Goal: Task Accomplishment & Management: Complete application form

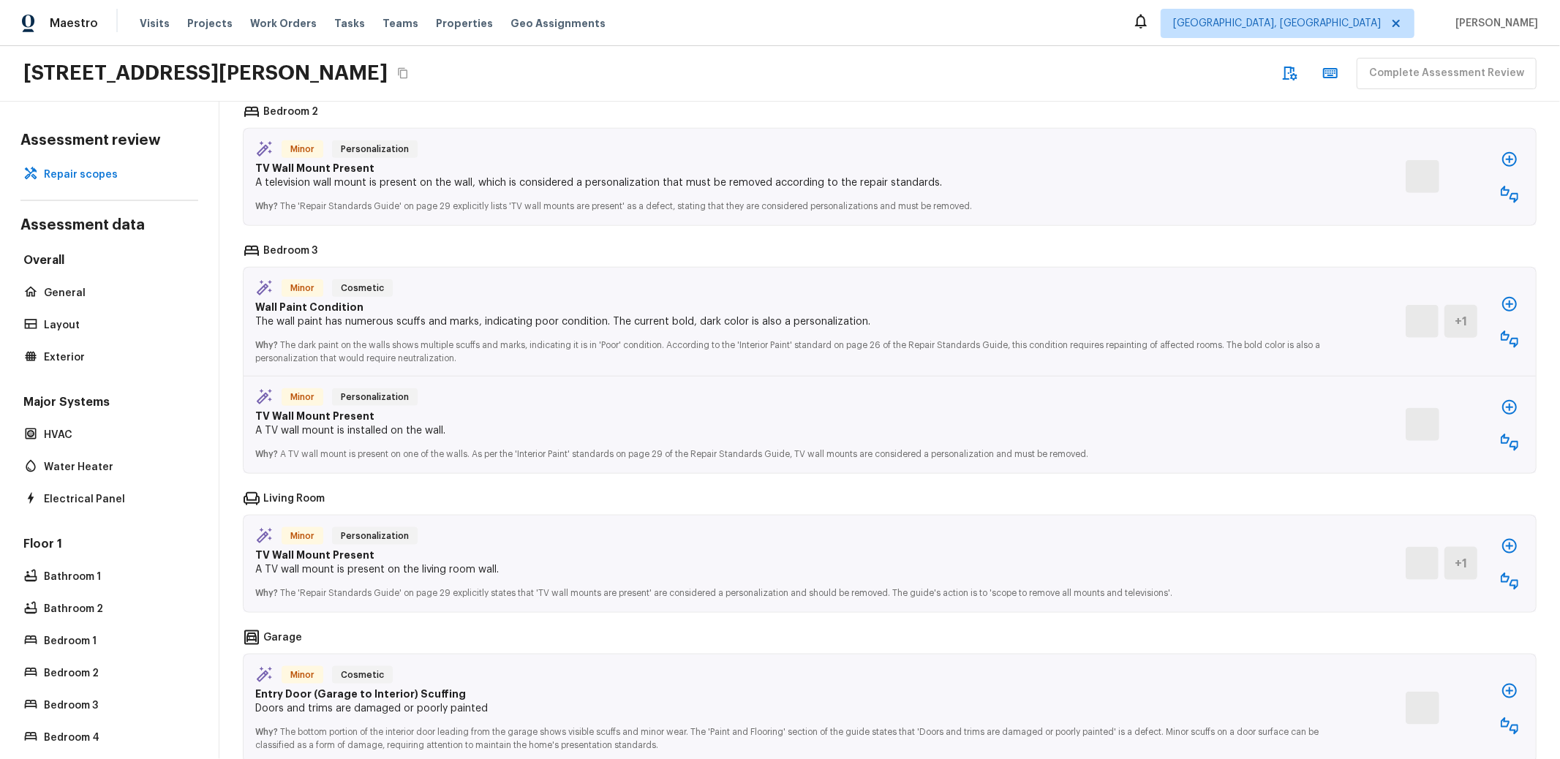
scroll to position [1413, 0]
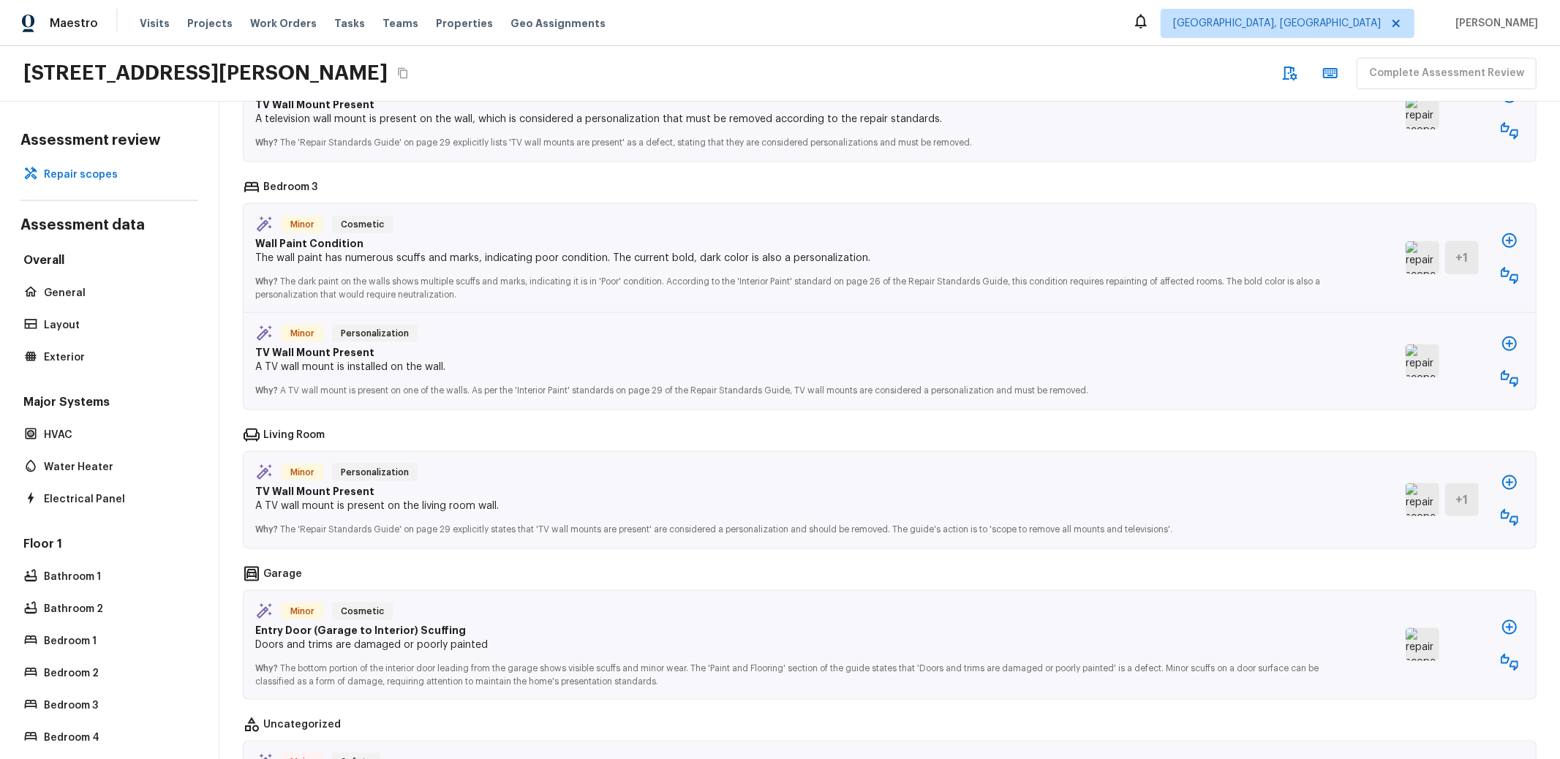
click at [1406, 502] on img at bounding box center [1423, 499] width 34 height 33
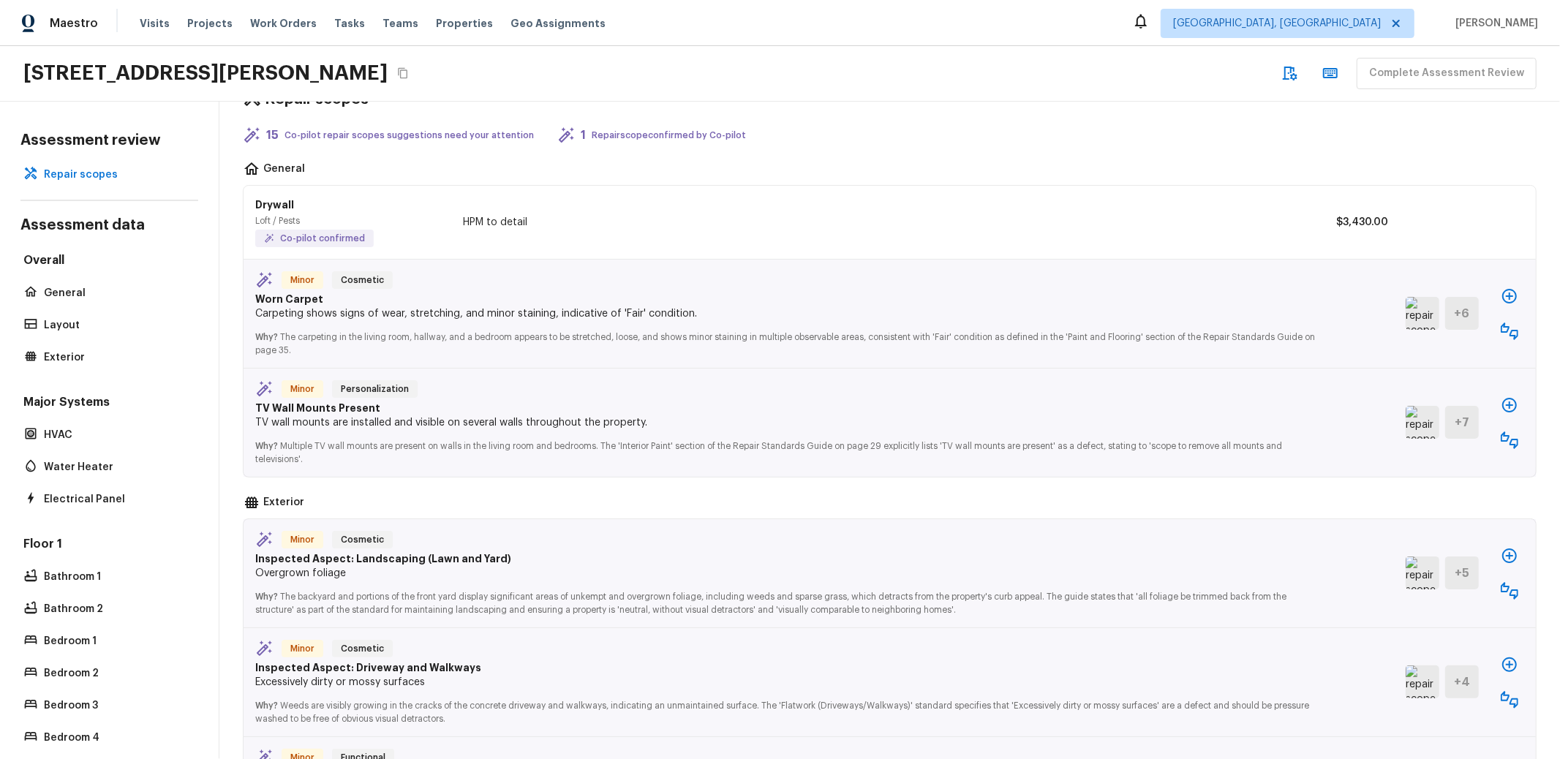
scroll to position [0, 0]
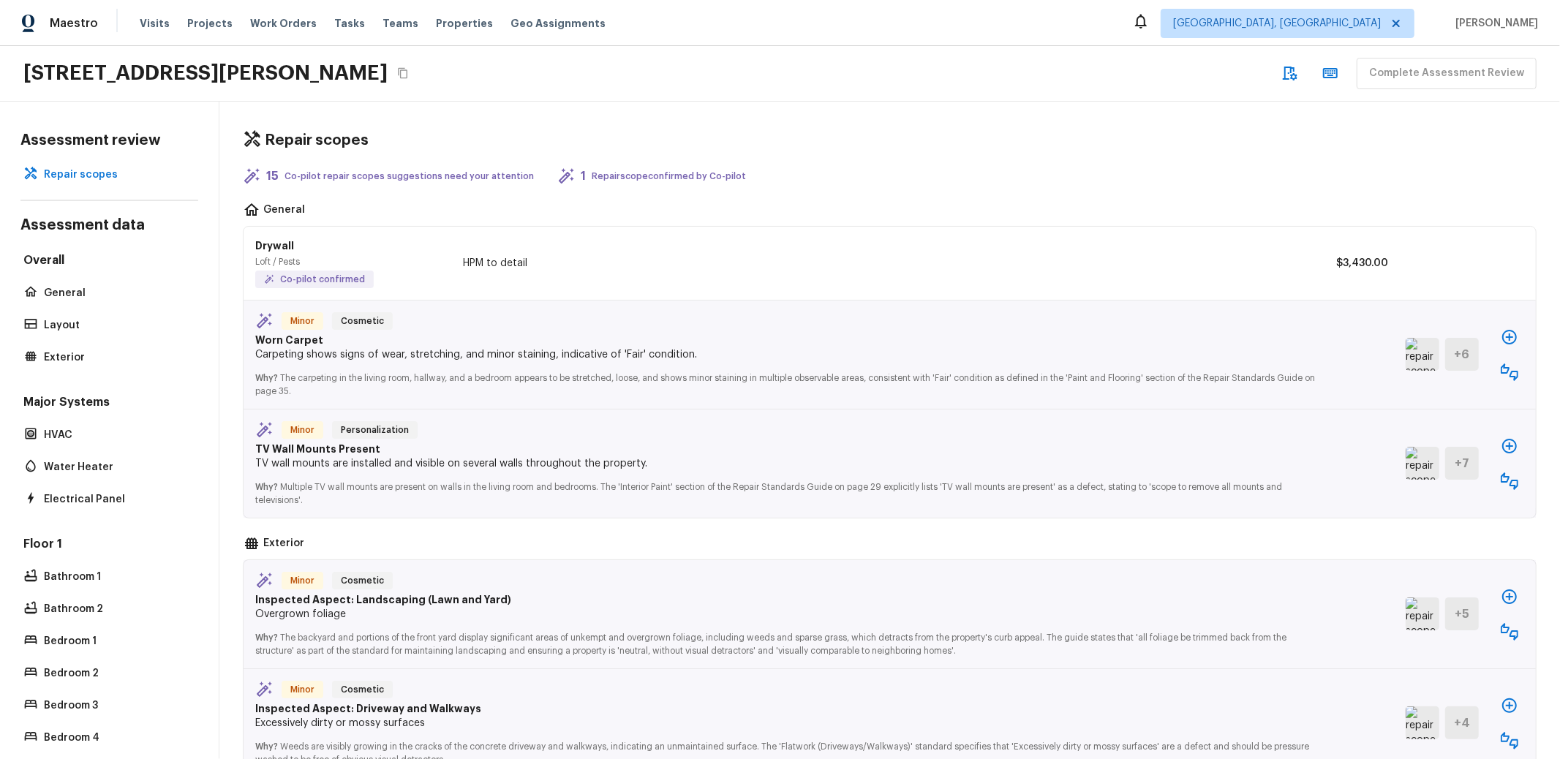
click at [740, 24] on div "Maestro Visits Projects Work Orders Tasks Teams Properties Geo Assignments Albu…" at bounding box center [780, 23] width 1560 height 46
click at [84, 167] on p "Repair scopes" at bounding box center [117, 174] width 146 height 15
click at [59, 286] on p "General" at bounding box center [117, 293] width 146 height 15
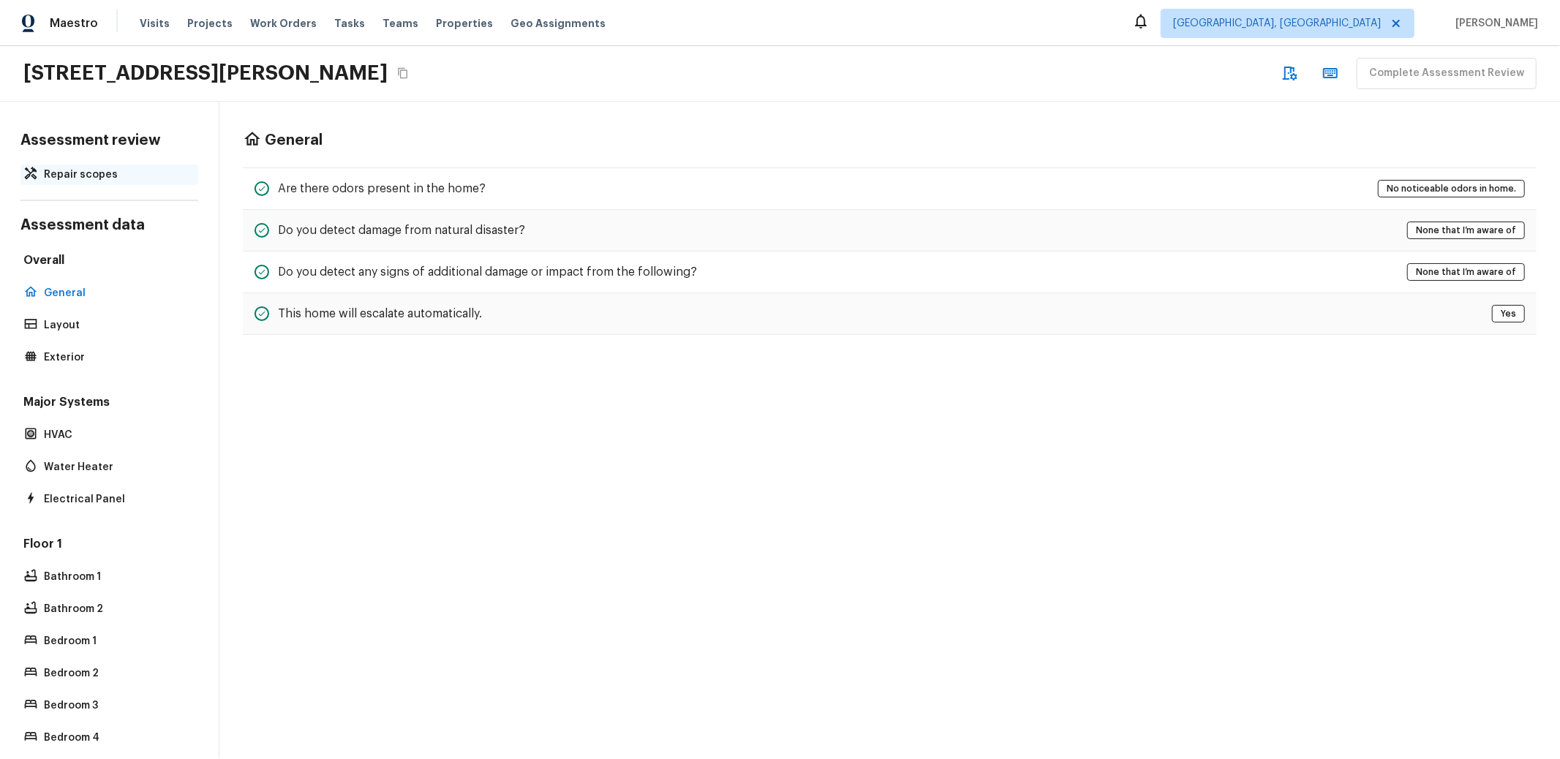
click at [83, 167] on p "Repair scopes" at bounding box center [117, 174] width 146 height 15
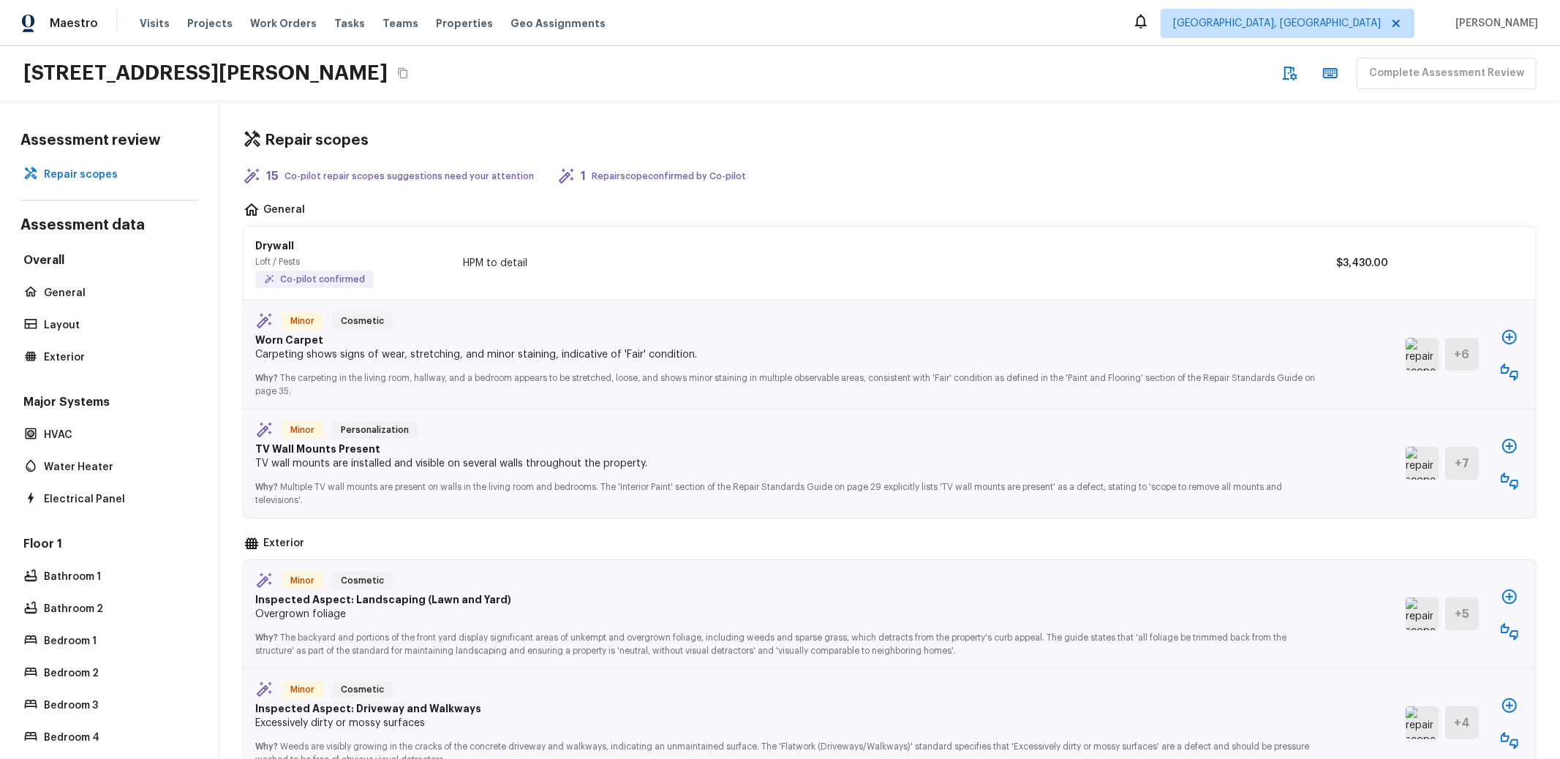
click at [508, 238] on div "Drywall Loft / Pests Co-pilot confirmed HPM to detail $3,430.00" at bounding box center [890, 264] width 1292 height 74
click at [270, 274] on icon at bounding box center [269, 279] width 10 height 10
click at [270, 274] on icon at bounding box center [269, 278] width 9 height 9
click at [466, 256] on p "HPM to detail" at bounding box center [884, 263] width 842 height 15
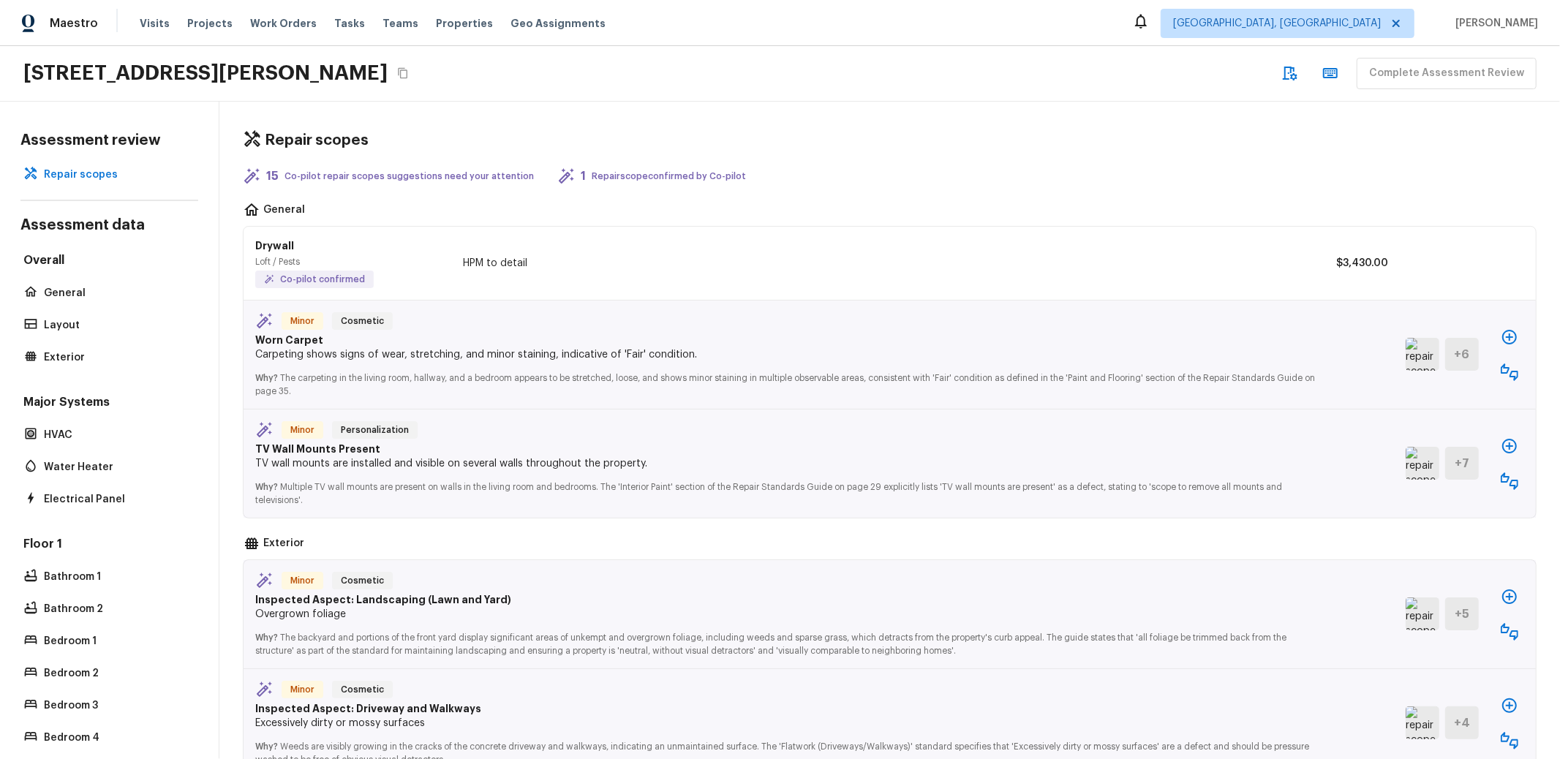
click at [577, 131] on div "Repair scopes" at bounding box center [890, 140] width 1294 height 19
click at [748, 45] on div "Maestro Visits Projects Work Orders Tasks Teams Properties Geo Assignments Albu…" at bounding box center [780, 23] width 1560 height 46
click at [744, 30] on div "Maestro Visits Projects Work Orders Tasks Teams Properties Geo Assignments Albu…" at bounding box center [780, 23] width 1560 height 46
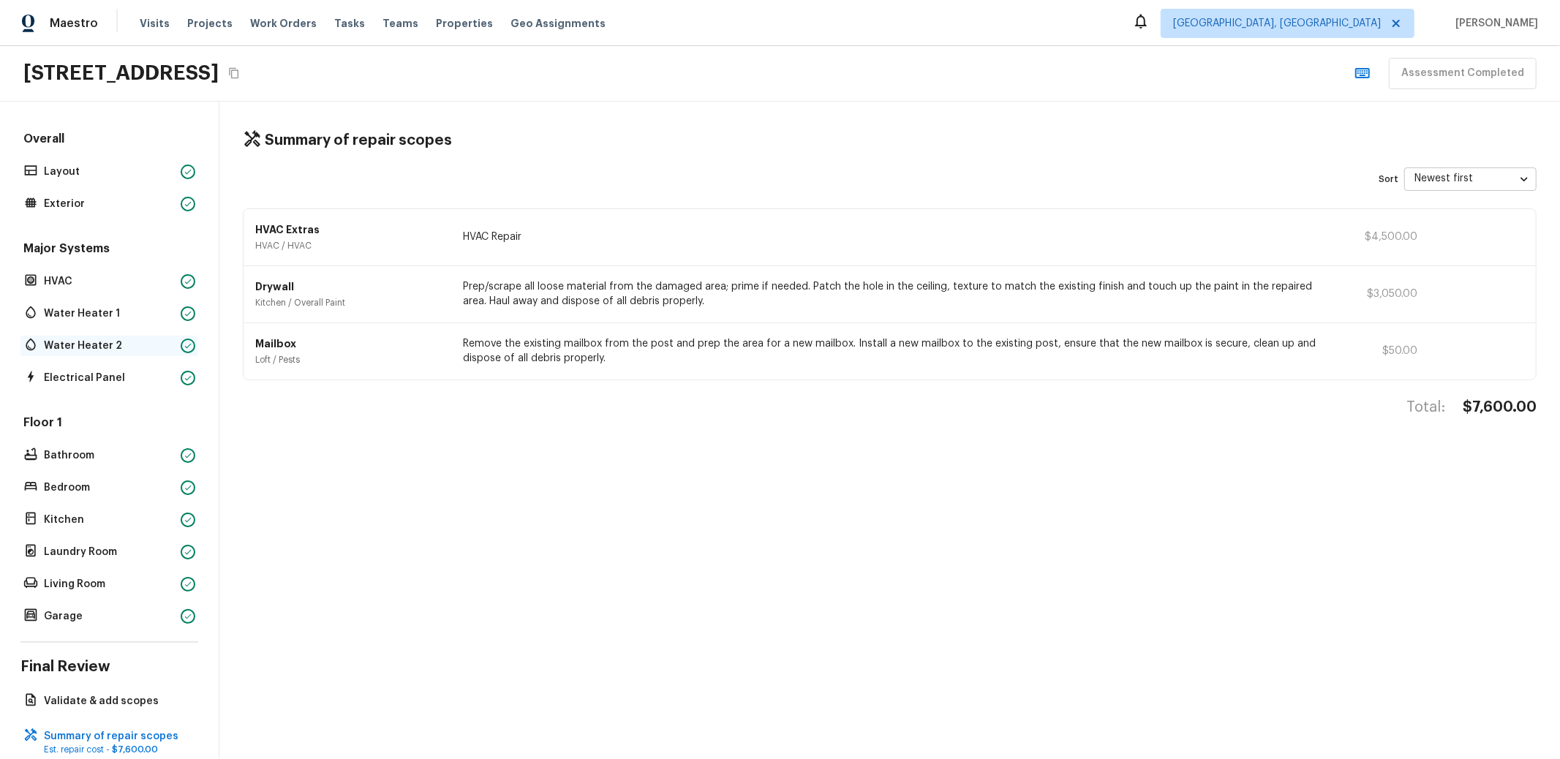
click at [83, 339] on p "Water Heater 2" at bounding box center [109, 346] width 131 height 15
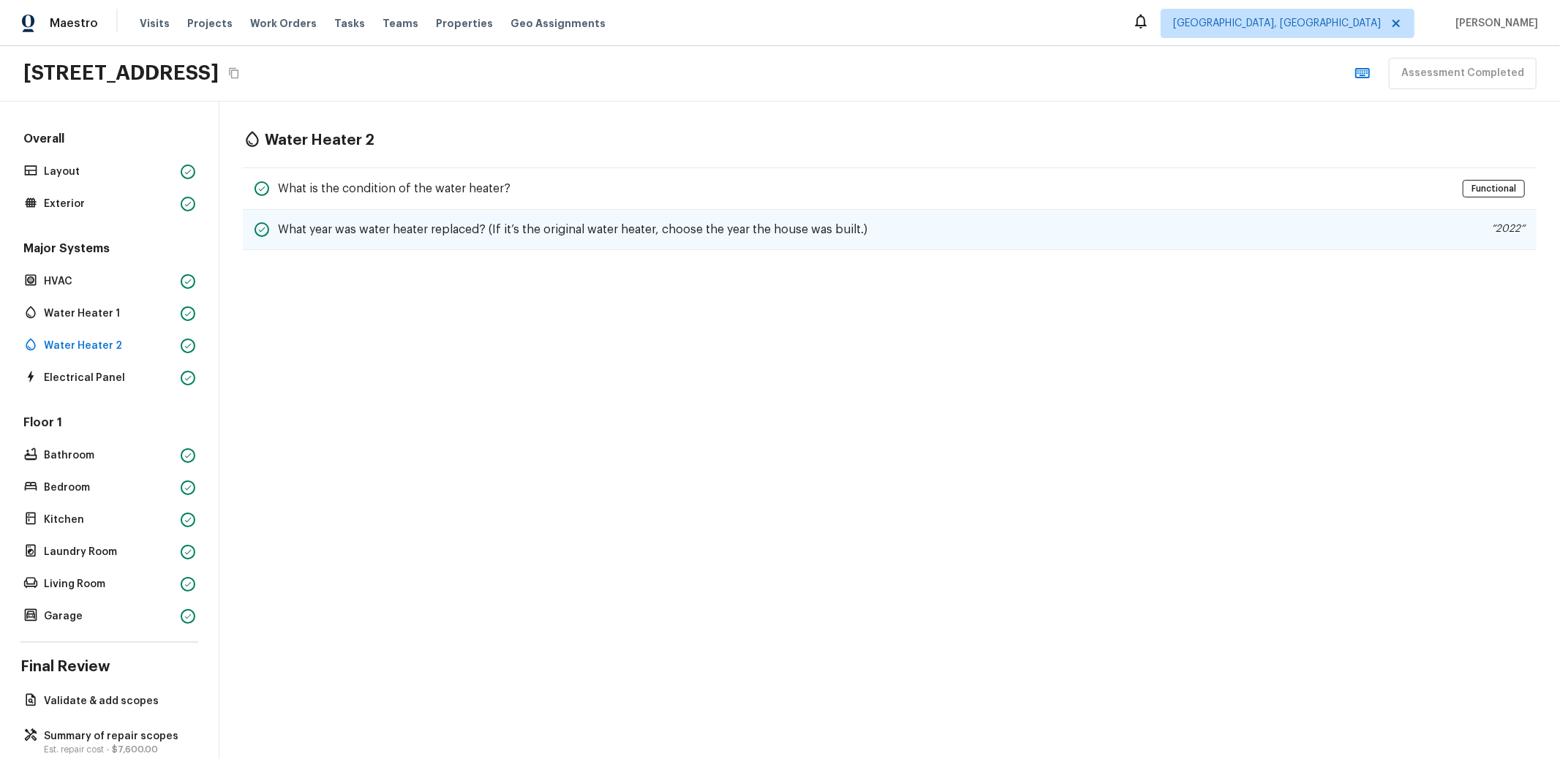
click at [429, 236] on div "What year was water heater replaced? (If it’s the original water heater, choose…" at bounding box center [890, 230] width 1294 height 40
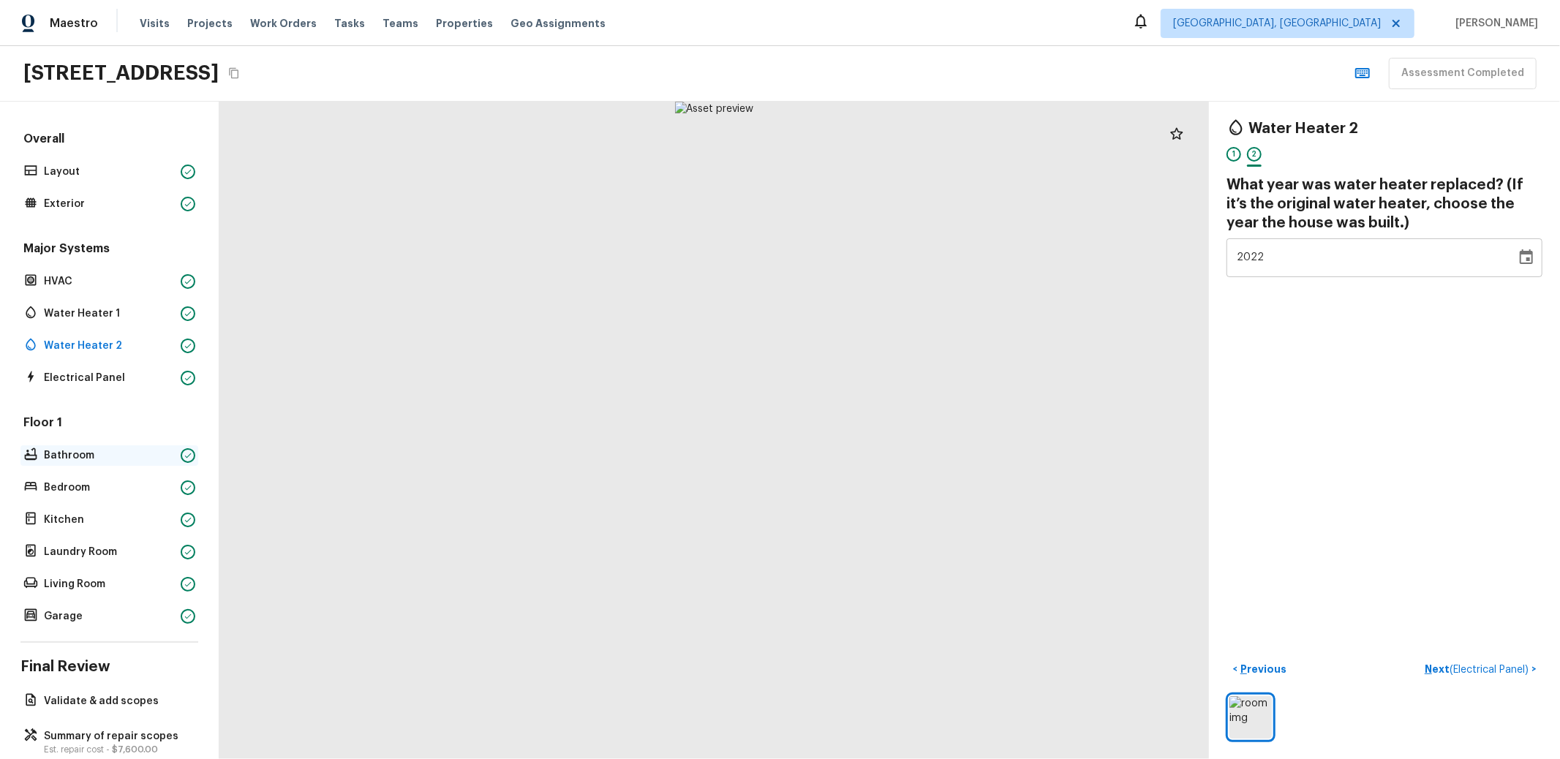
drag, startPoint x: 72, startPoint y: 458, endPoint x: 94, endPoint y: 453, distance: 22.4
click at [72, 458] on p "Bathroom" at bounding box center [109, 455] width 131 height 15
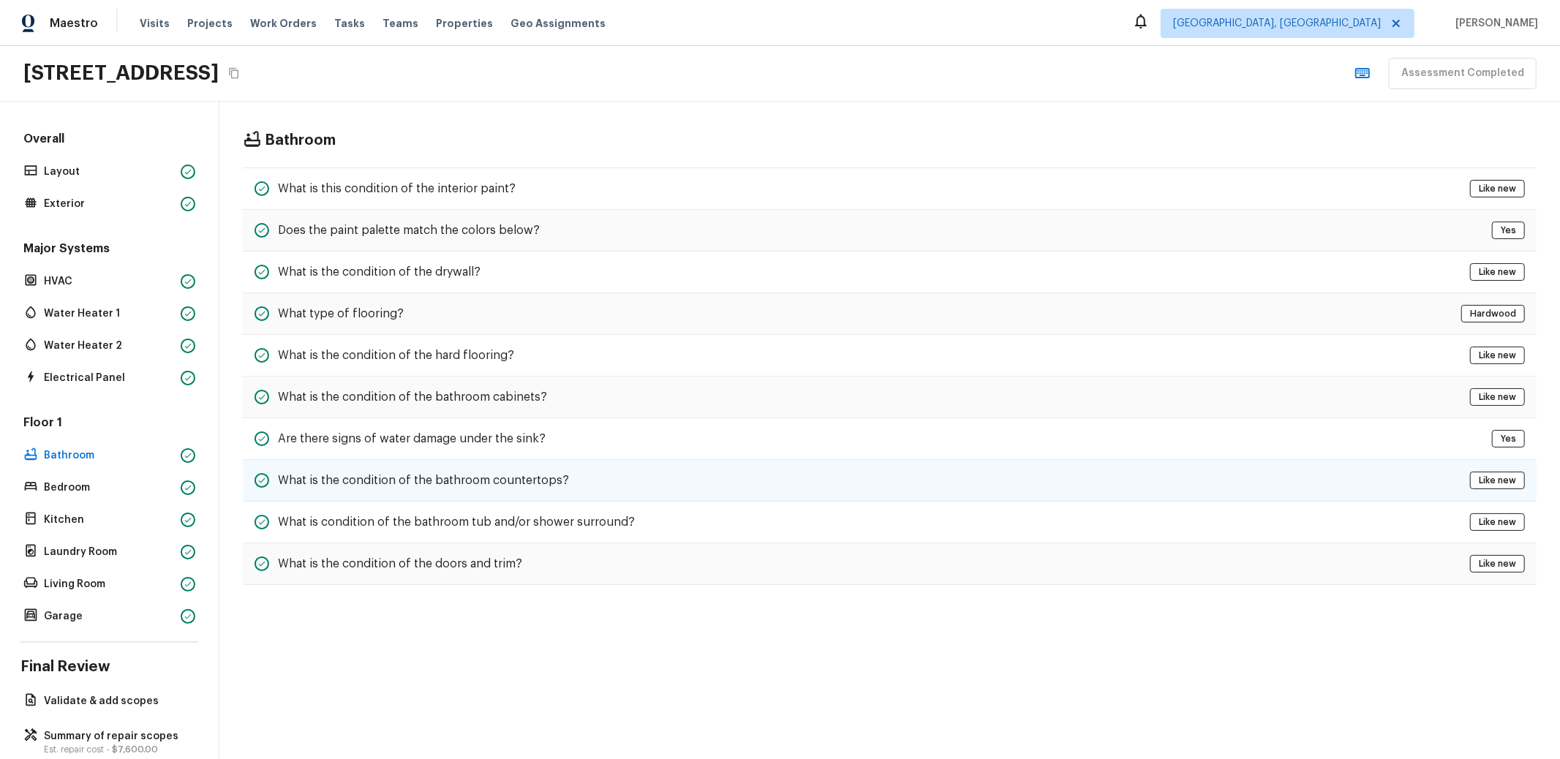
click at [588, 462] on div "What is the condition of the bathroom countertops? Like new" at bounding box center [890, 481] width 1294 height 42
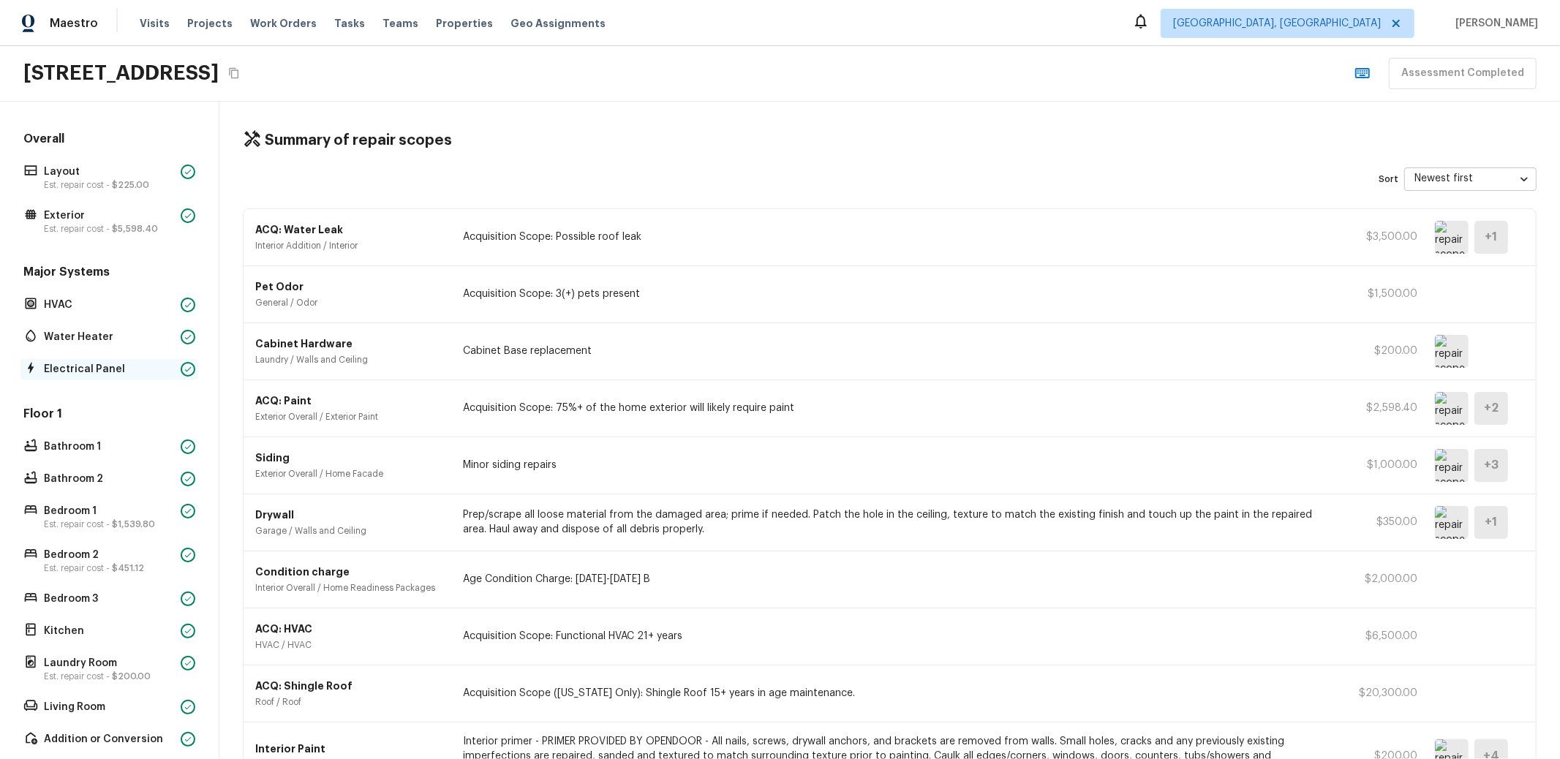
click at [106, 359] on div "Electrical Panel" at bounding box center [109, 369] width 178 height 20
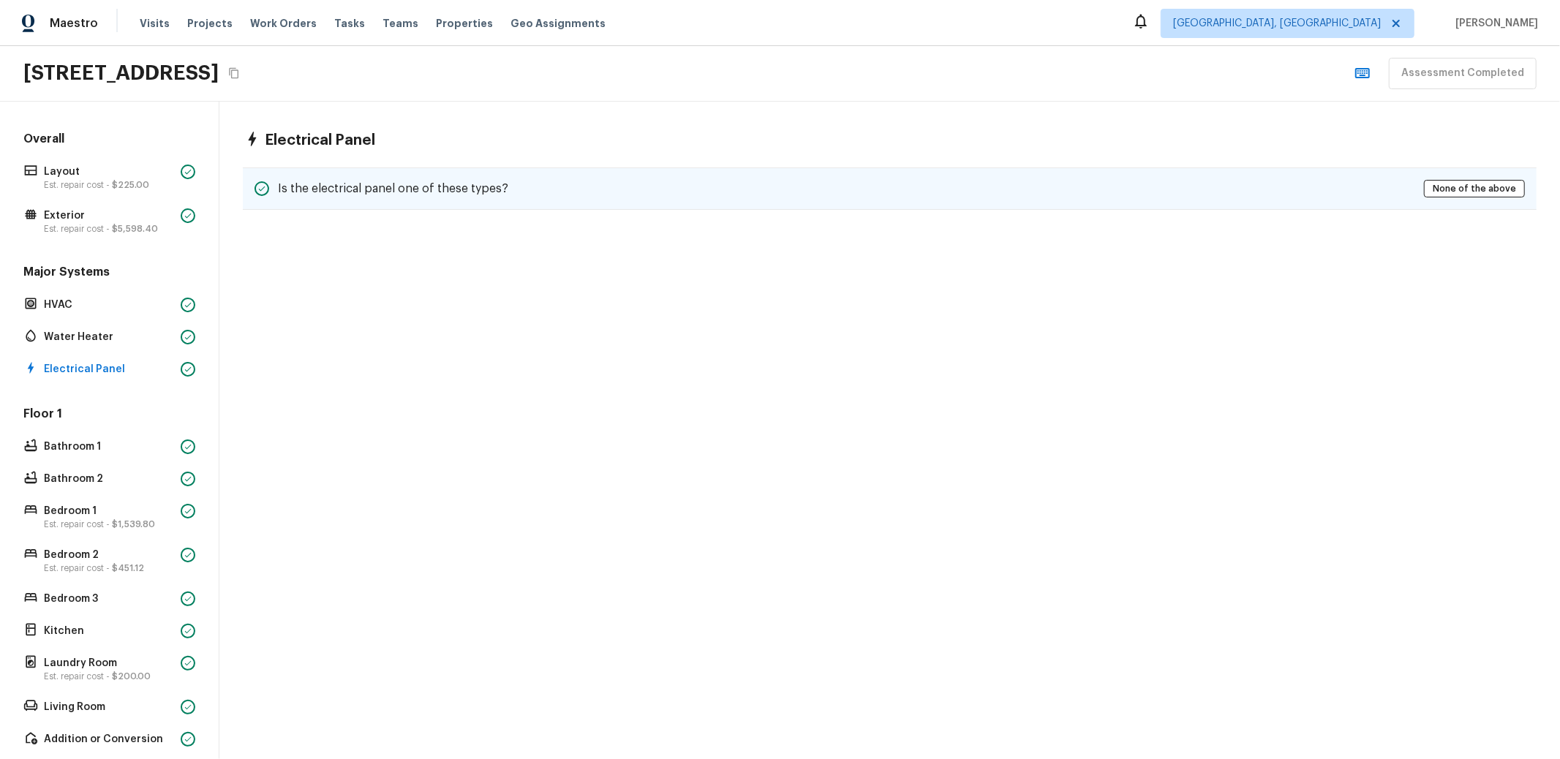
click at [472, 181] on h5 "Is the electrical panel one of these types?" at bounding box center [393, 189] width 230 height 16
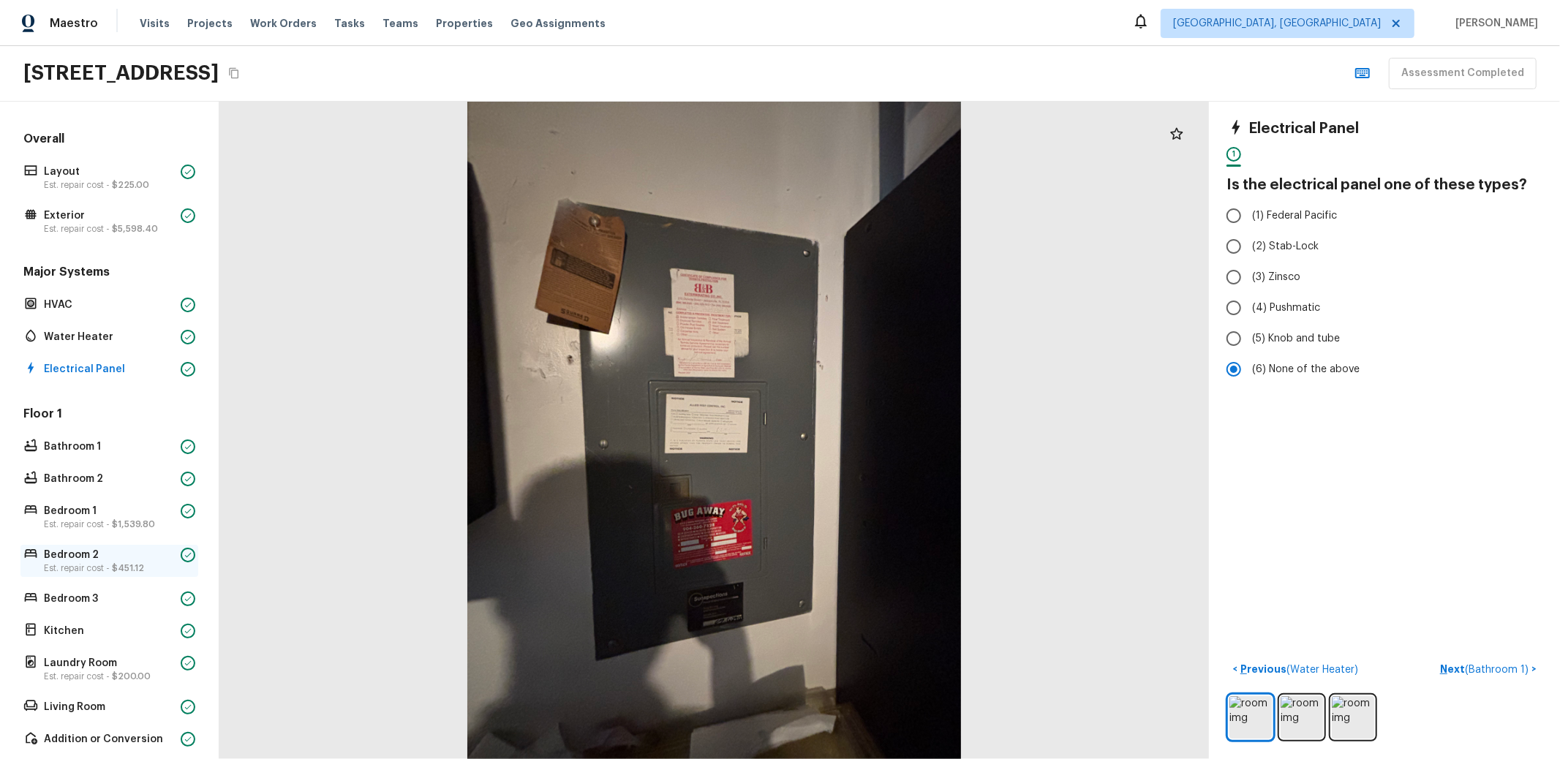
click at [64, 567] on p "Est. repair cost - $451.12" at bounding box center [109, 568] width 131 height 12
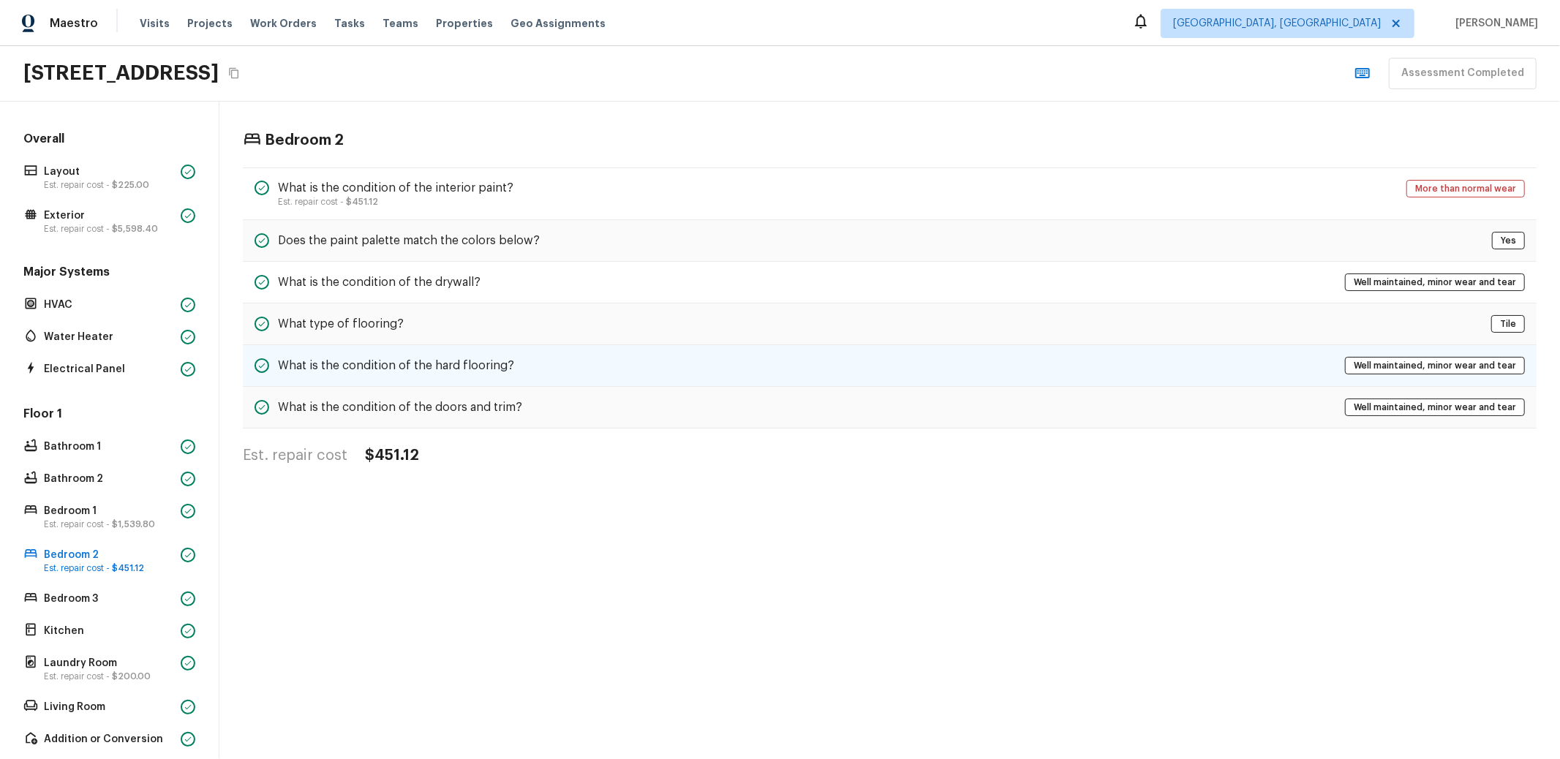
click at [483, 358] on h5 "What is the condition of the hard flooring?" at bounding box center [396, 366] width 236 height 16
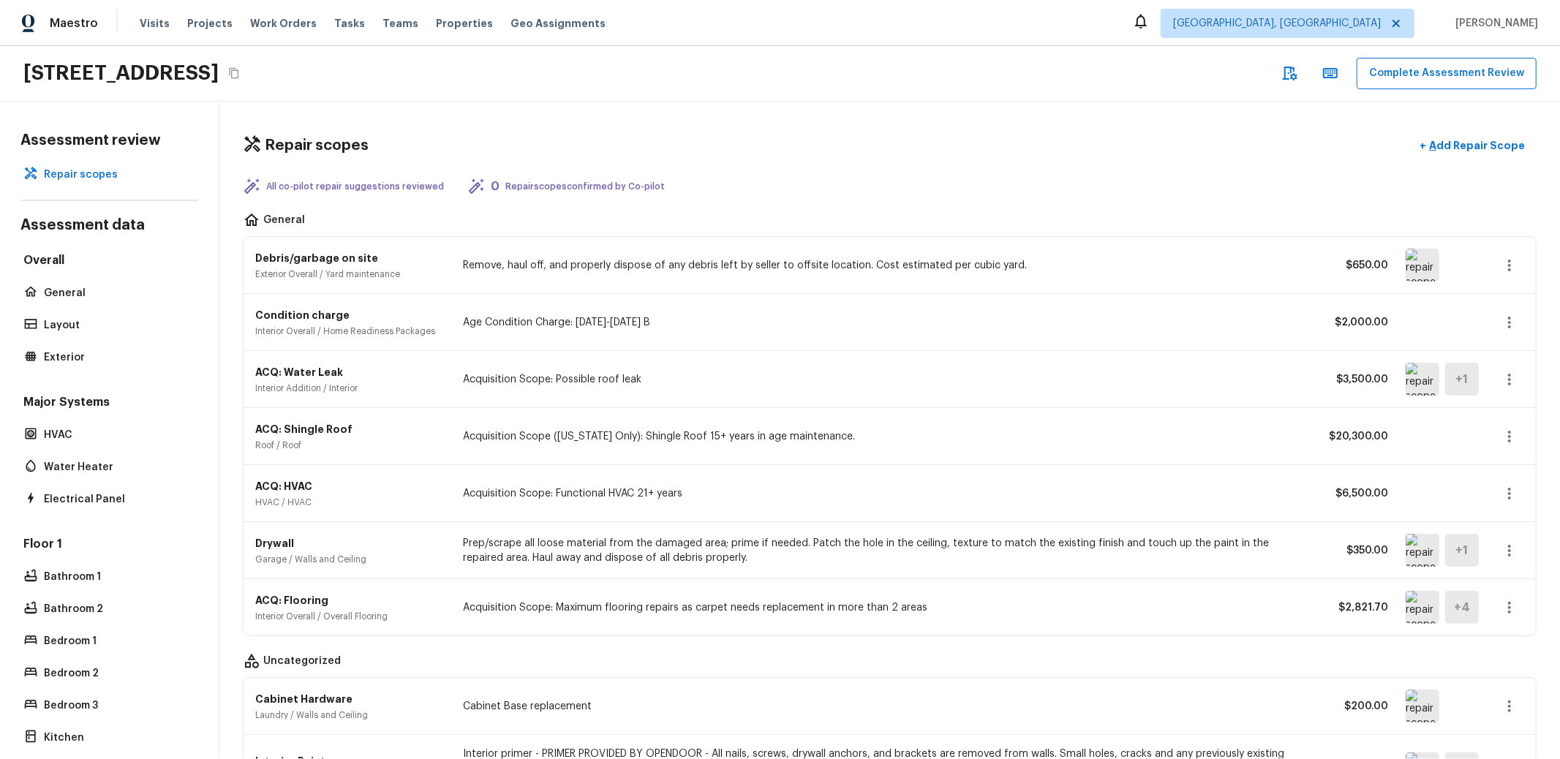
click at [554, 64] on div "[STREET_ADDRESS] Complete Assessment Review" at bounding box center [780, 74] width 1560 height 56
click at [541, 189] on p "Repair scopes confirmed by Co-pilot" at bounding box center [584, 187] width 159 height 12
drag, startPoint x: 494, startPoint y: 183, endPoint x: 730, endPoint y: 184, distance: 235.5
click at [728, 184] on div "All co-pilot repair suggestions reviewed 0 Repair scopes confirmed by Co-pilot" at bounding box center [890, 187] width 1294 height 18
click at [647, 23] on div "Maestro Visits Projects Work Orders Tasks Teams Properties Geo Assignments Albu…" at bounding box center [780, 23] width 1560 height 46
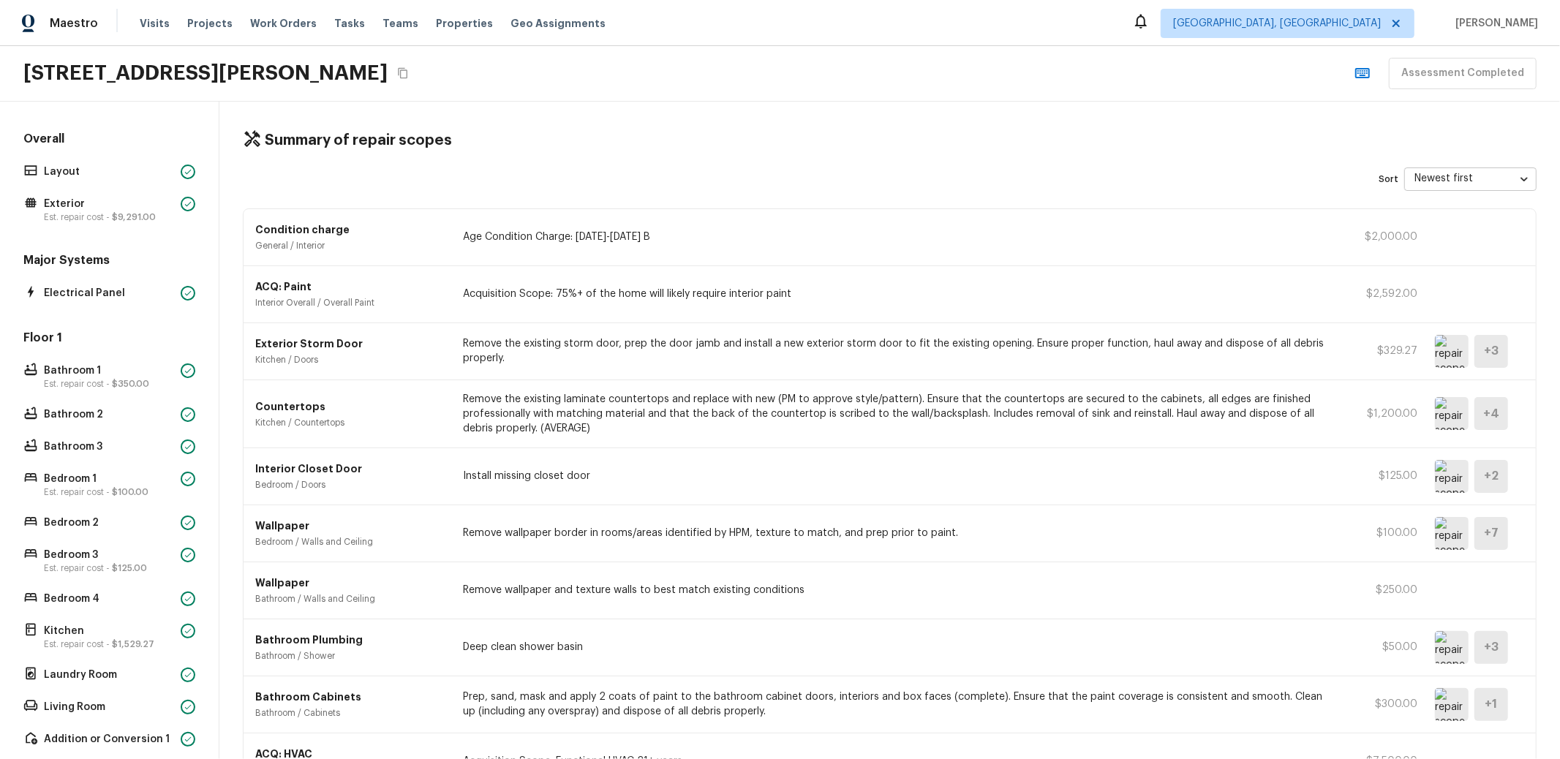
scroll to position [389, 0]
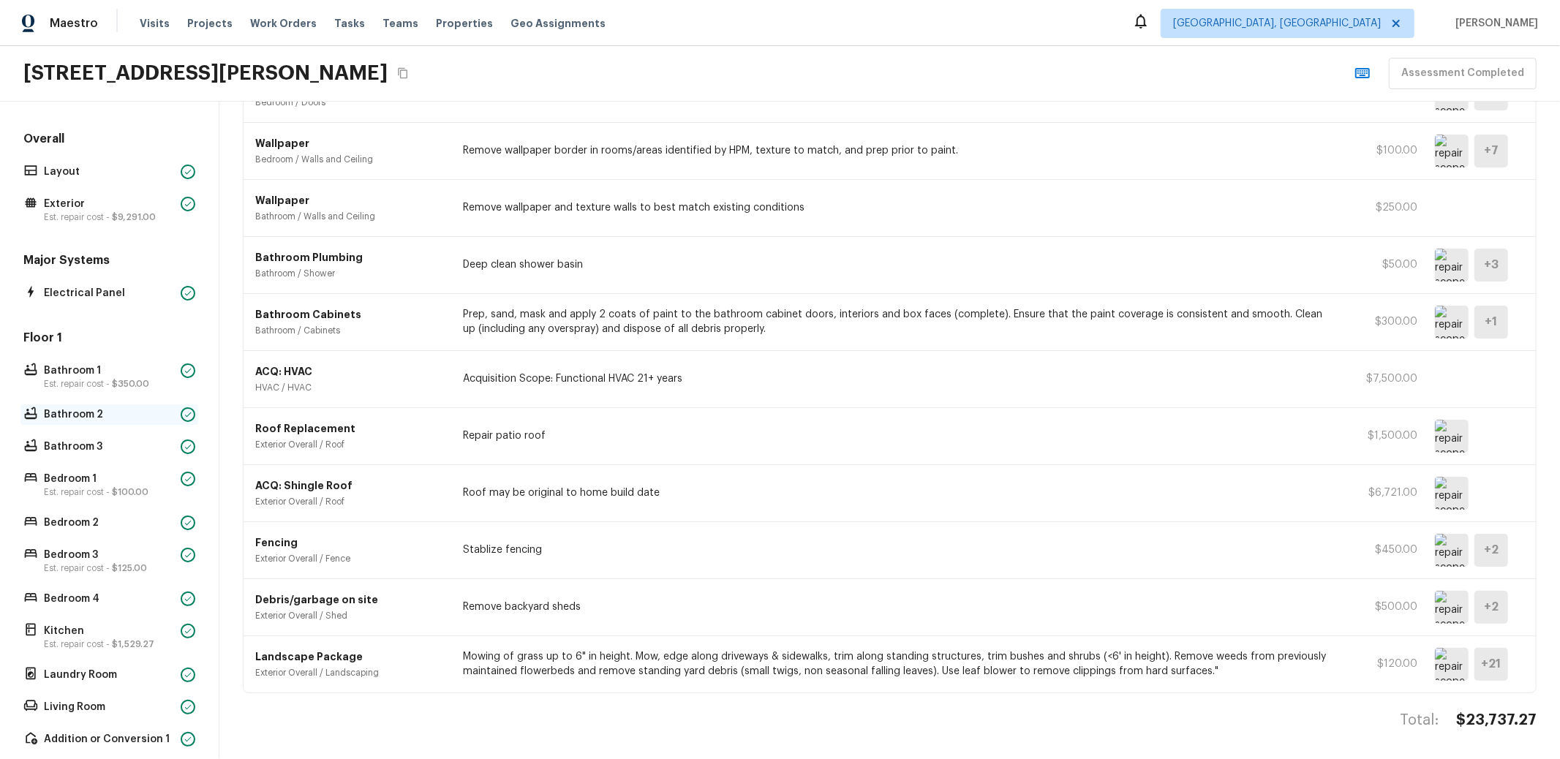
click at [89, 409] on p "Bathroom 2" at bounding box center [109, 414] width 131 height 15
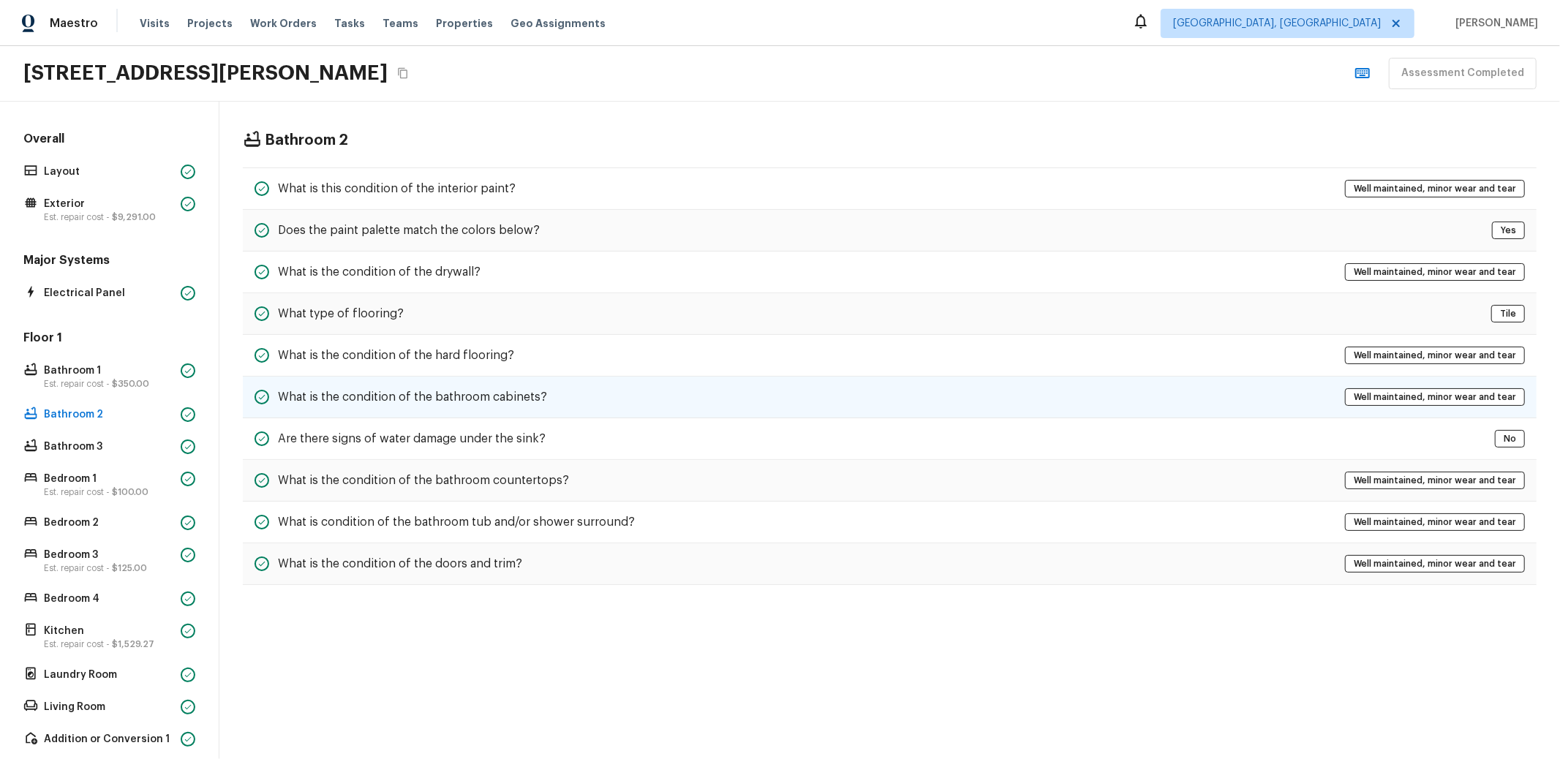
click at [548, 384] on div "What is the condition of the bathroom cabinets? Well maintained, minor wear and…" at bounding box center [890, 398] width 1294 height 42
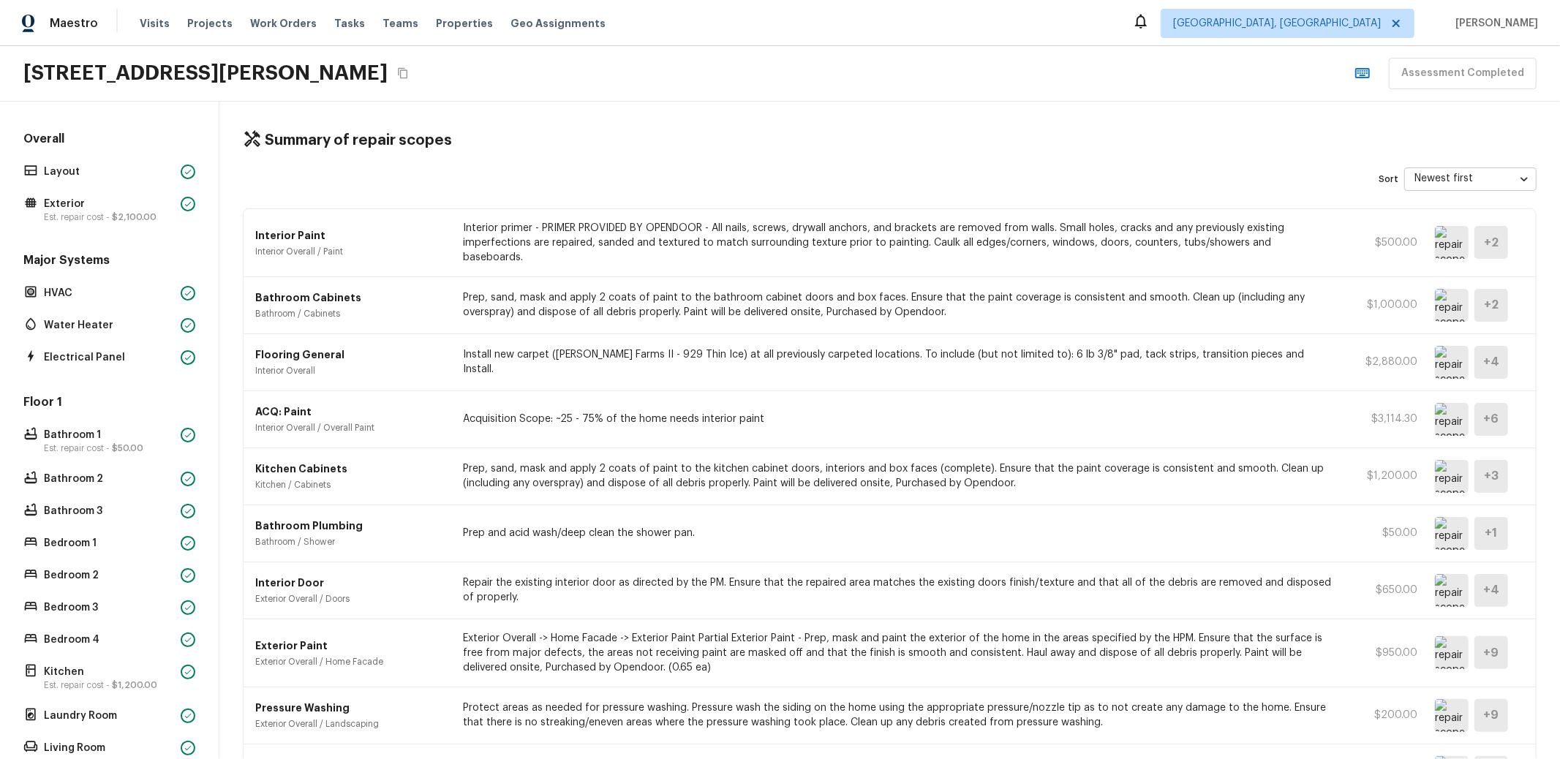
click at [681, 50] on div "[STREET_ADDRESS][PERSON_NAME] Assessment Completed" at bounding box center [780, 74] width 1560 height 56
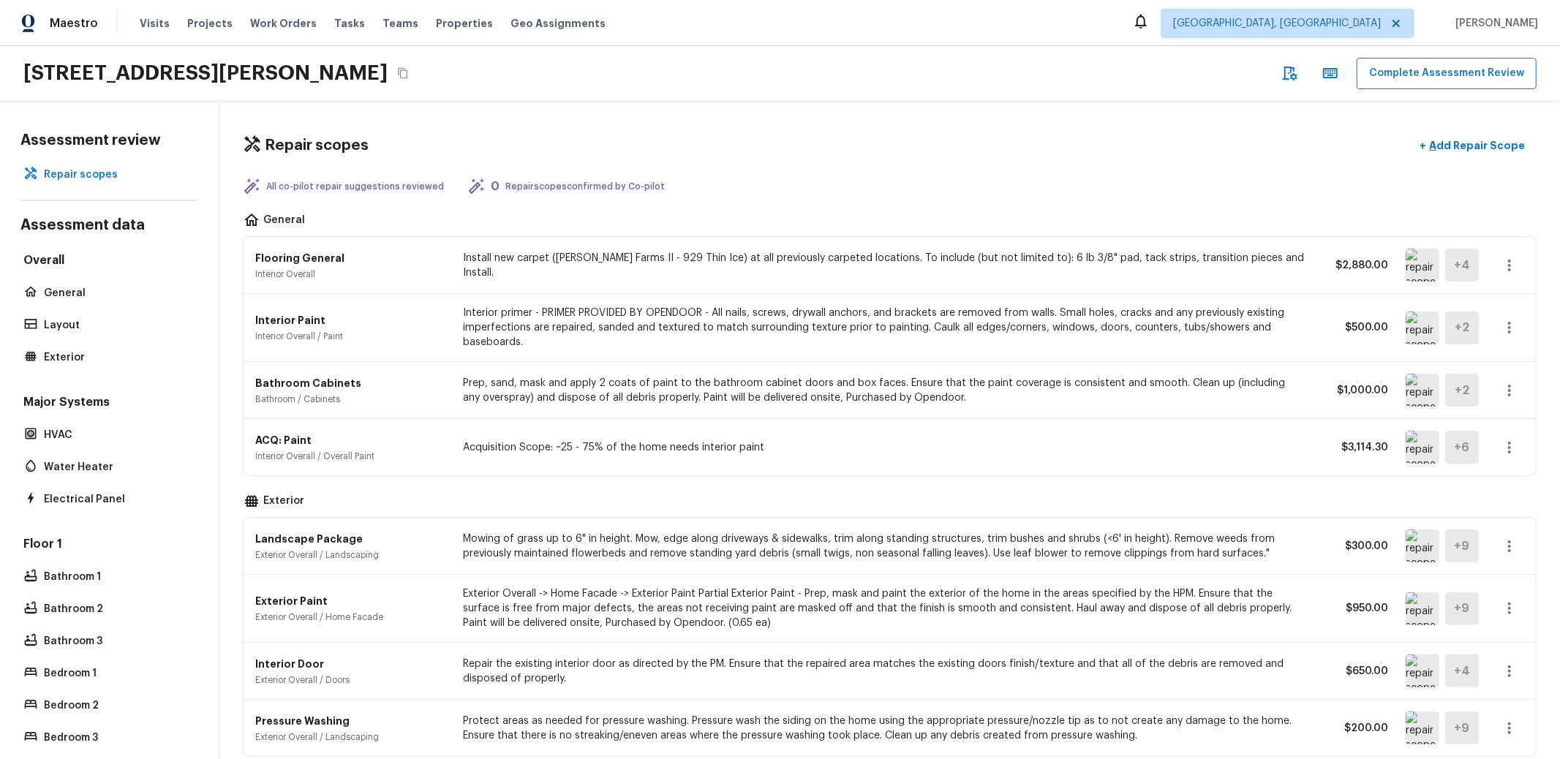
click at [831, 107] on div "Repair scopes + Add Repair Scope All co-pilot repair suggestions reviewed 0 Rep…" at bounding box center [889, 431] width 1341 height 658
click at [797, 265] on p "Install new carpet ([PERSON_NAME] Farms II - 929 Thin Ice) at all previously ca…" at bounding box center [884, 265] width 842 height 29
click at [1406, 264] on img at bounding box center [1423, 265] width 34 height 33
click at [399, 71] on icon "Copy Address" at bounding box center [403, 73] width 12 height 12
click at [936, 156] on div "Repair scopes + Add Repair Scope" at bounding box center [890, 146] width 1294 height 30
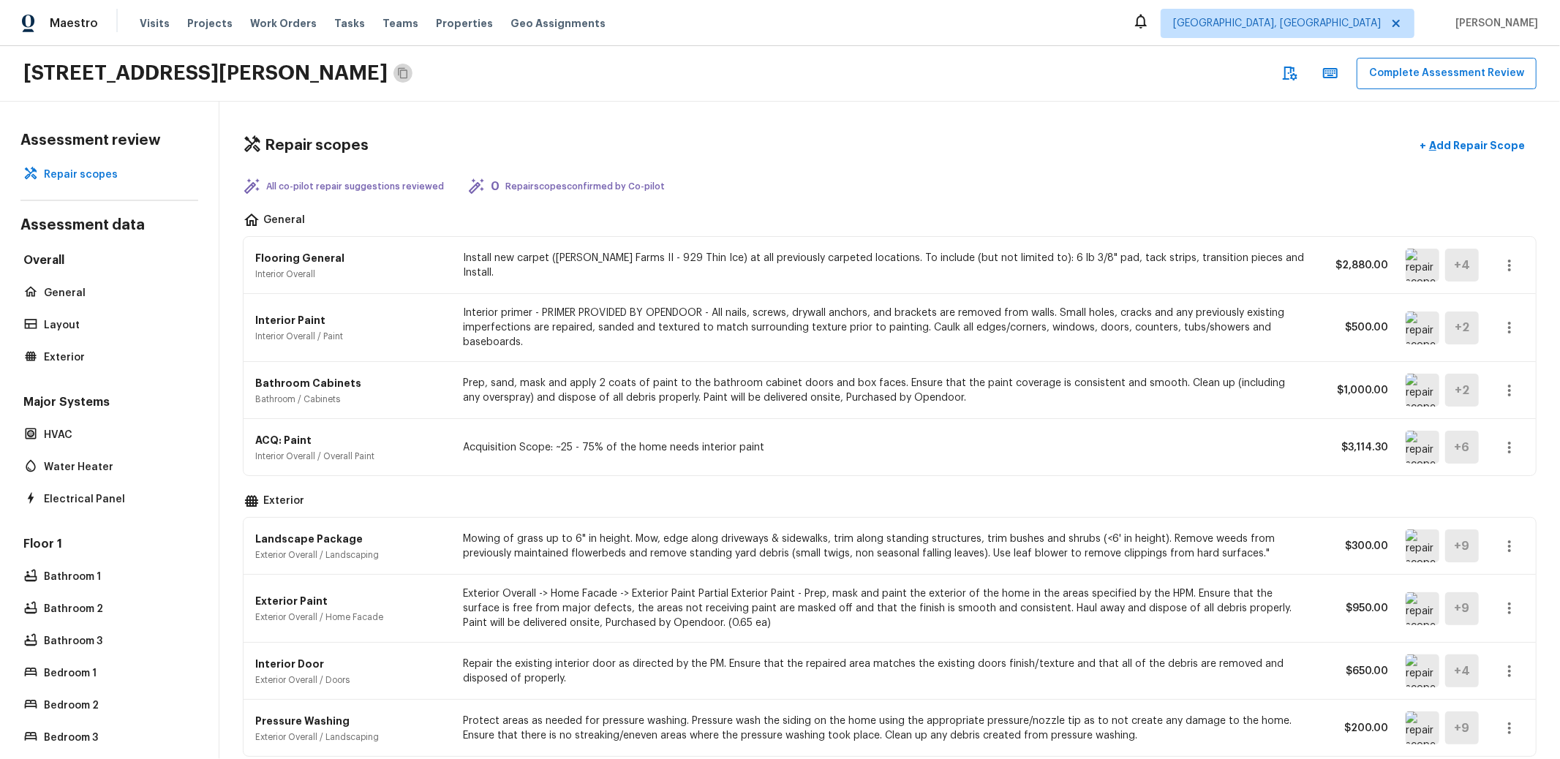
click at [402, 67] on icon "Copy Address" at bounding box center [403, 73] width 12 height 12
click at [405, 67] on icon "Copy Address" at bounding box center [403, 73] width 12 height 12
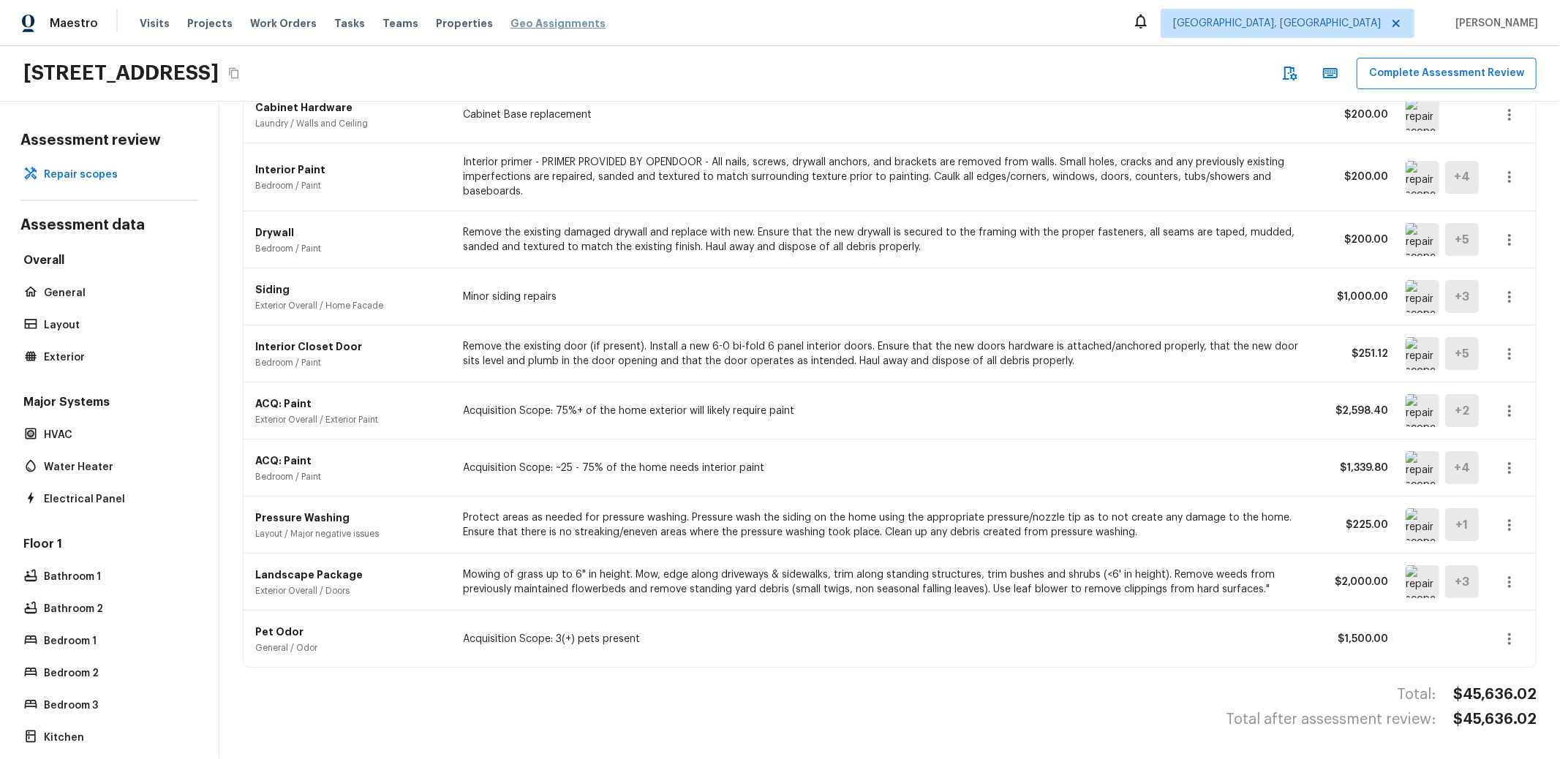
scroll to position [594, 0]
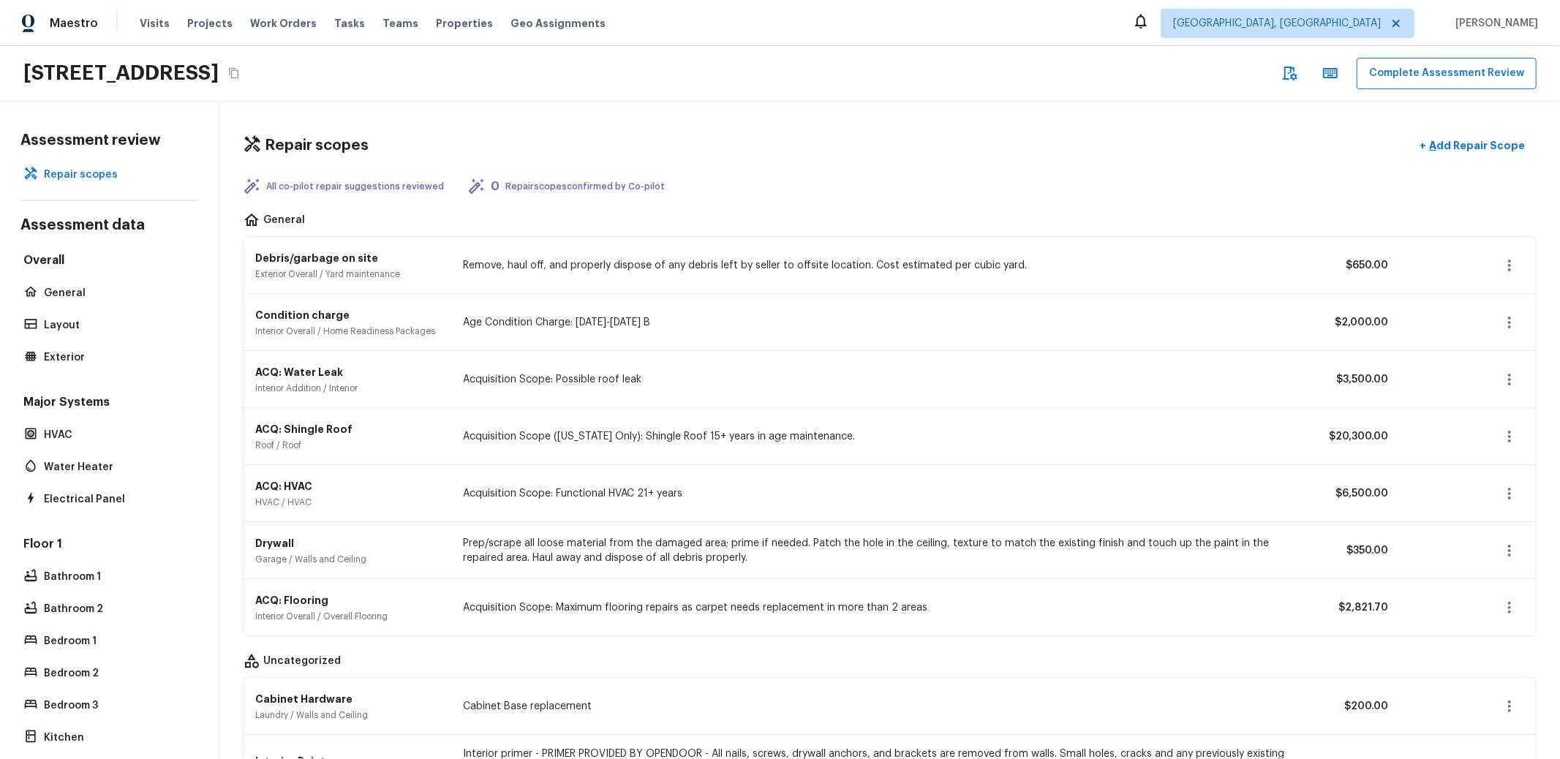
click at [244, 74] on div "[STREET_ADDRESS]" at bounding box center [133, 73] width 220 height 26
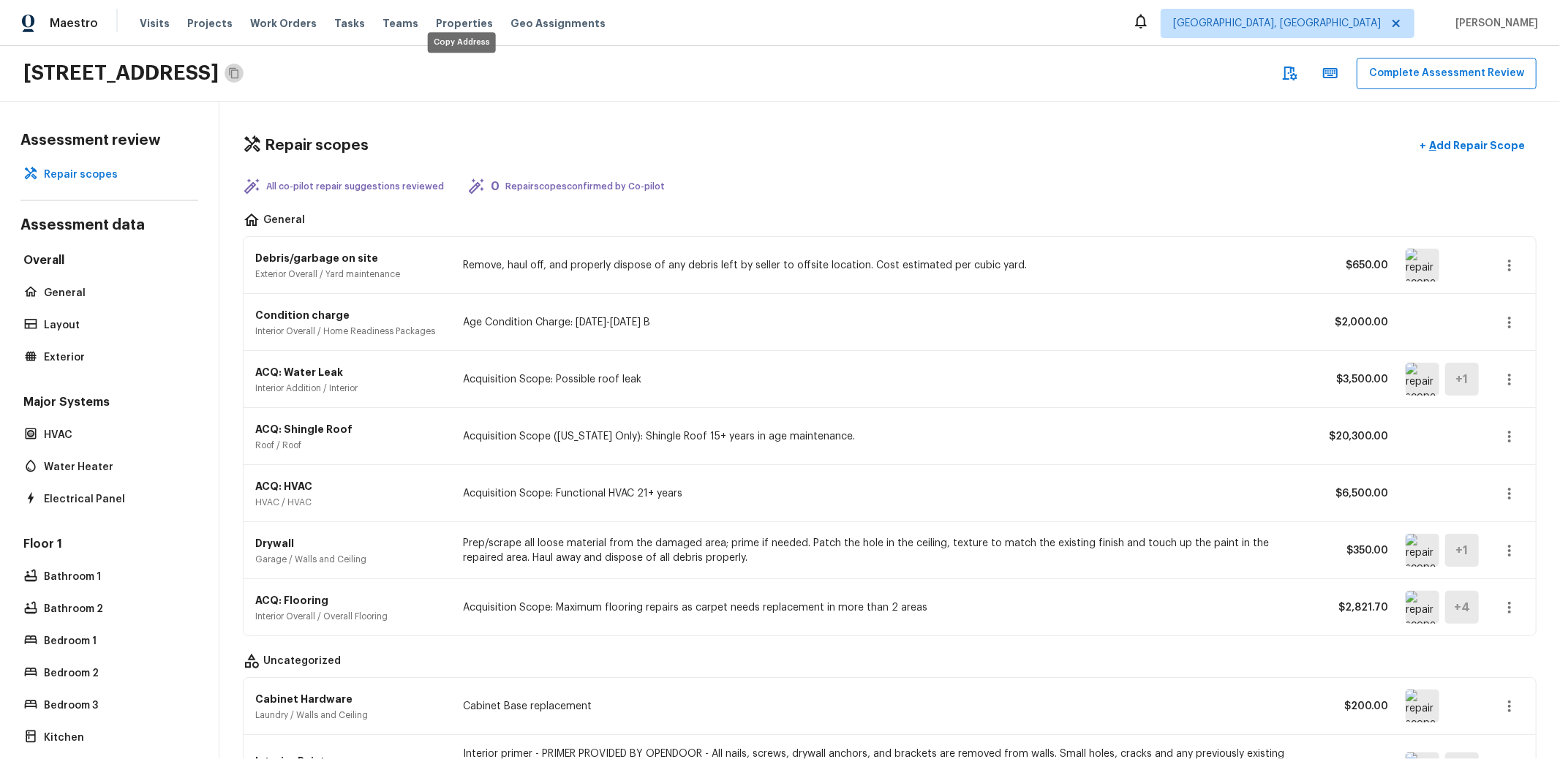
click at [240, 76] on icon "Copy Address" at bounding box center [234, 73] width 12 height 12
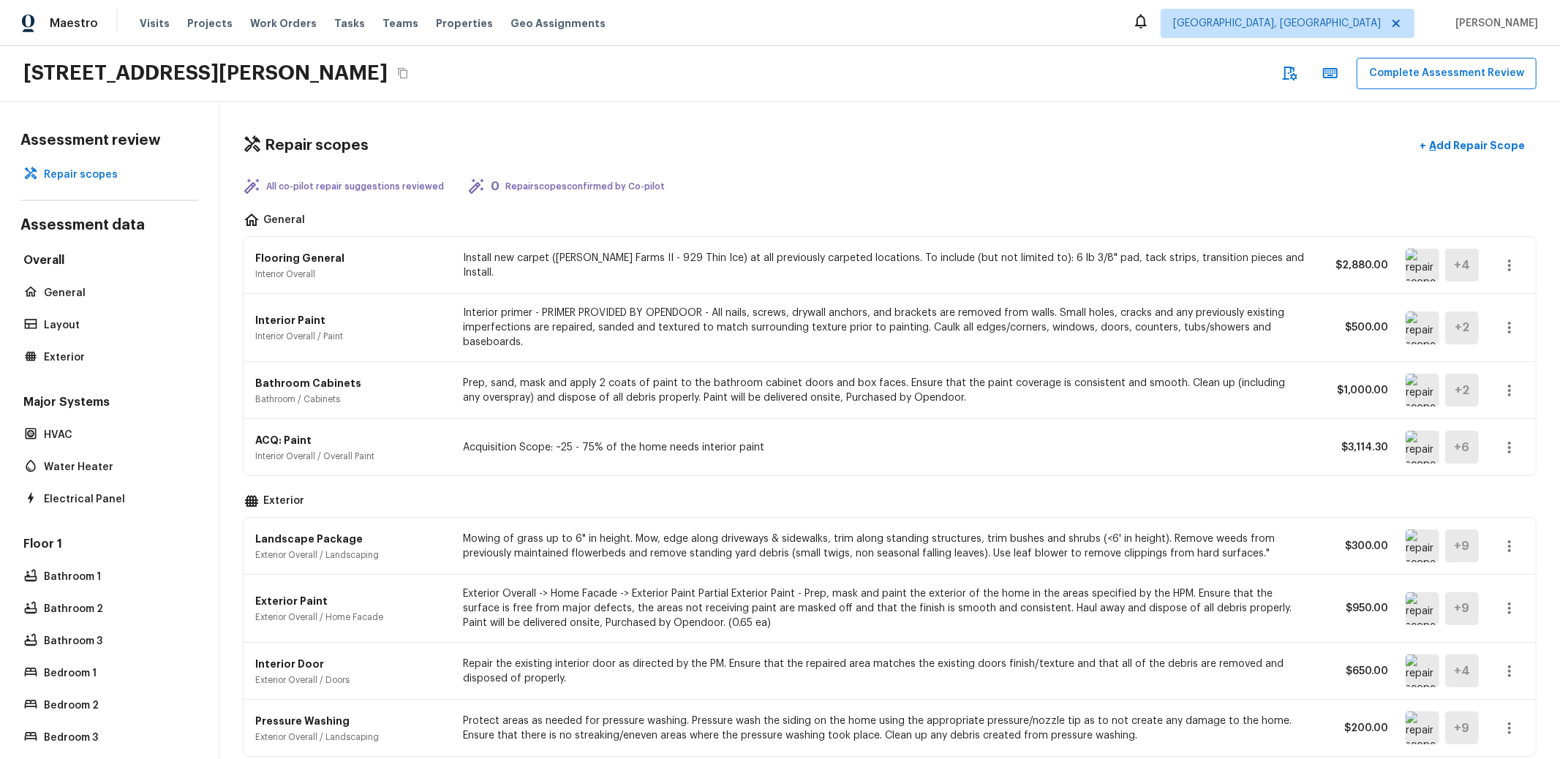
click at [656, 113] on div "Repair scopes + Add Repair Scope All co-pilot repair suggestions reviewed 0 Rep…" at bounding box center [889, 431] width 1341 height 658
click at [727, 69] on div "31846 Victoria Pl, Menifee, CA 92584 Complete Assessment Review" at bounding box center [780, 74] width 1560 height 56
drag, startPoint x: 664, startPoint y: 182, endPoint x: 469, endPoint y: 167, distance: 195.8
click at [469, 167] on div "Repair scopes + Add Repair Scope All co-pilot repair suggestions reviewed 0 Rep…" at bounding box center [889, 431] width 1341 height 658
click at [576, 99] on div "Maestro Visits Projects Work Orders Tasks Teams Properties Geo Assignments [GEO…" at bounding box center [780, 379] width 1560 height 759
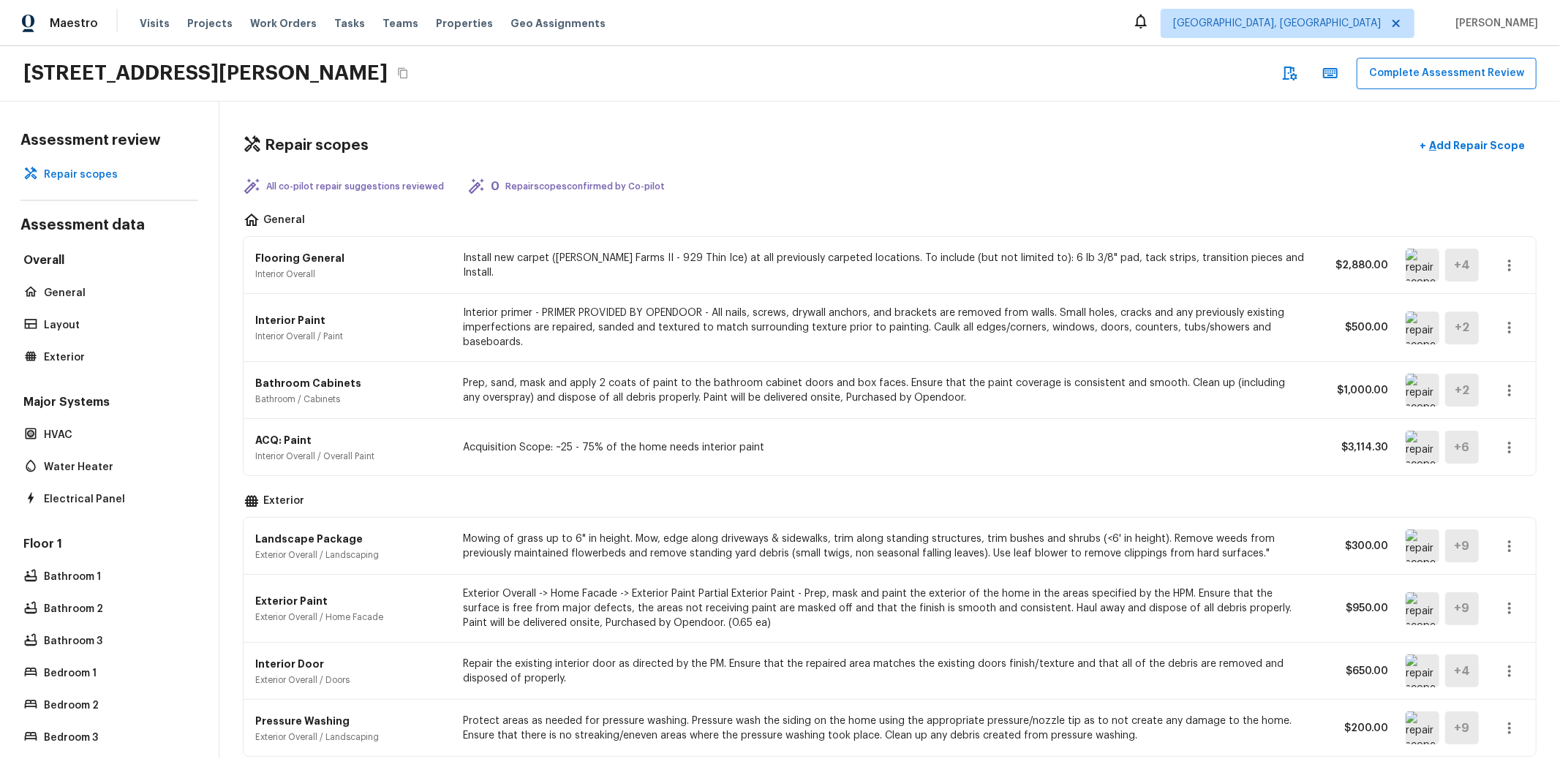
click at [739, 115] on div "Repair scopes + Add Repair Scope All co-pilot repair suggestions reviewed 0 Rep…" at bounding box center [889, 431] width 1341 height 658
click at [761, 80] on div "[STREET_ADDRESS][PERSON_NAME] Complete Assessment Review" at bounding box center [780, 74] width 1560 height 56
click at [607, 87] on div "31846 Victoria Pl, Menifee, CA 92584 Complete Assessment Review" at bounding box center [780, 74] width 1560 height 56
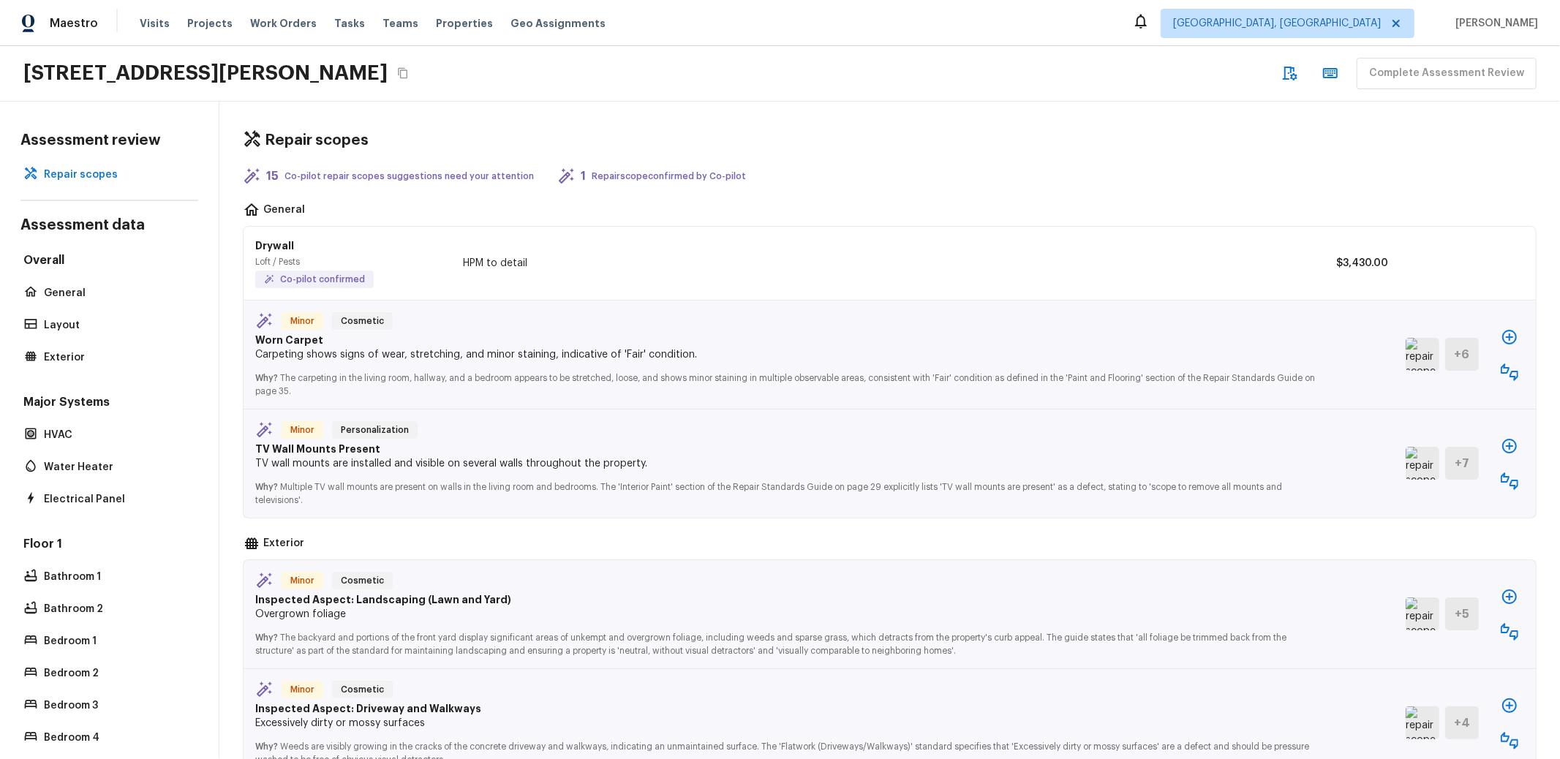
click at [834, 127] on div "Repair scopes 15 Co-pilot repair scopes suggestions need your attention 1 Repai…" at bounding box center [889, 431] width 1341 height 658
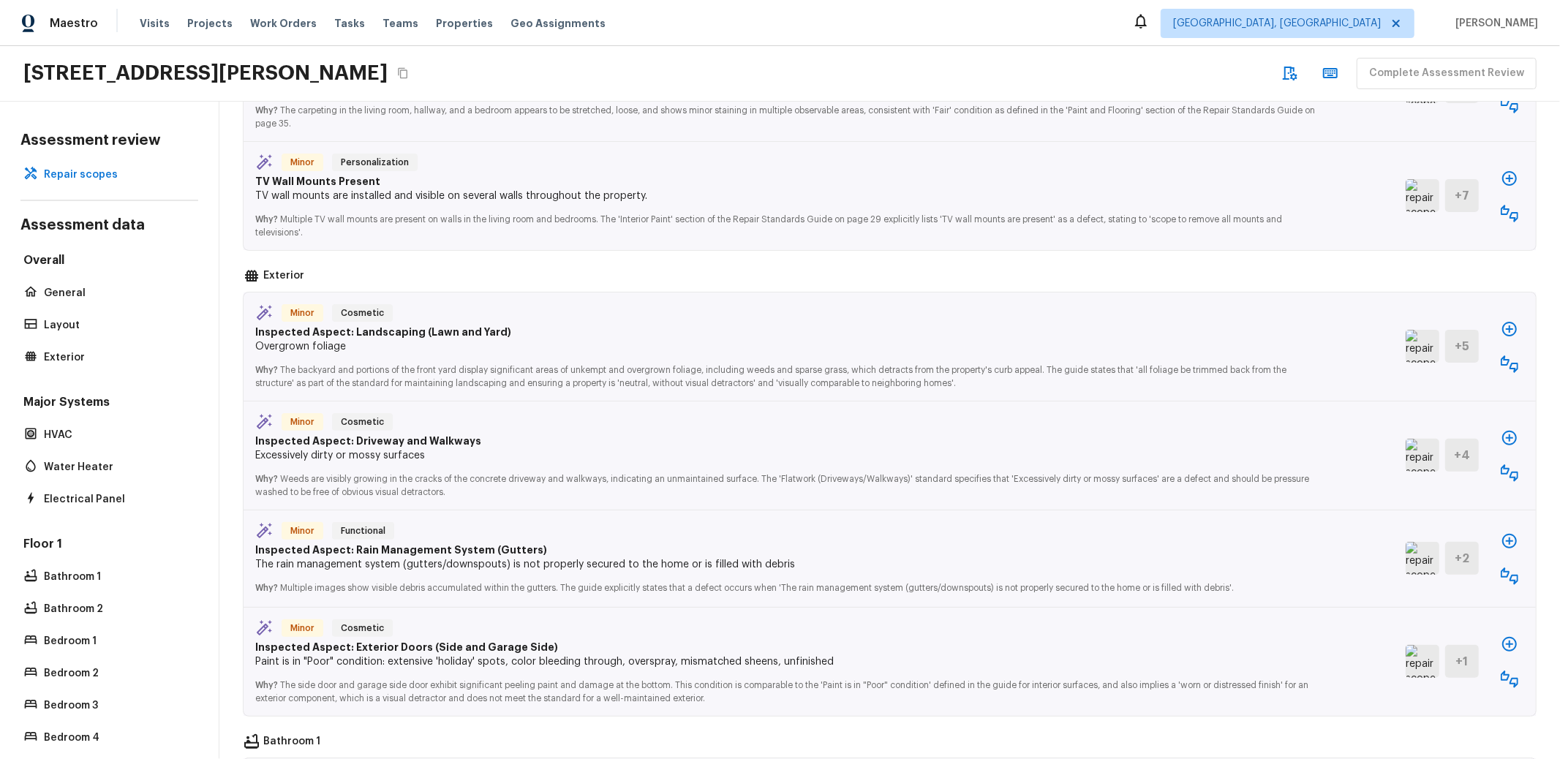
scroll to position [272, 0]
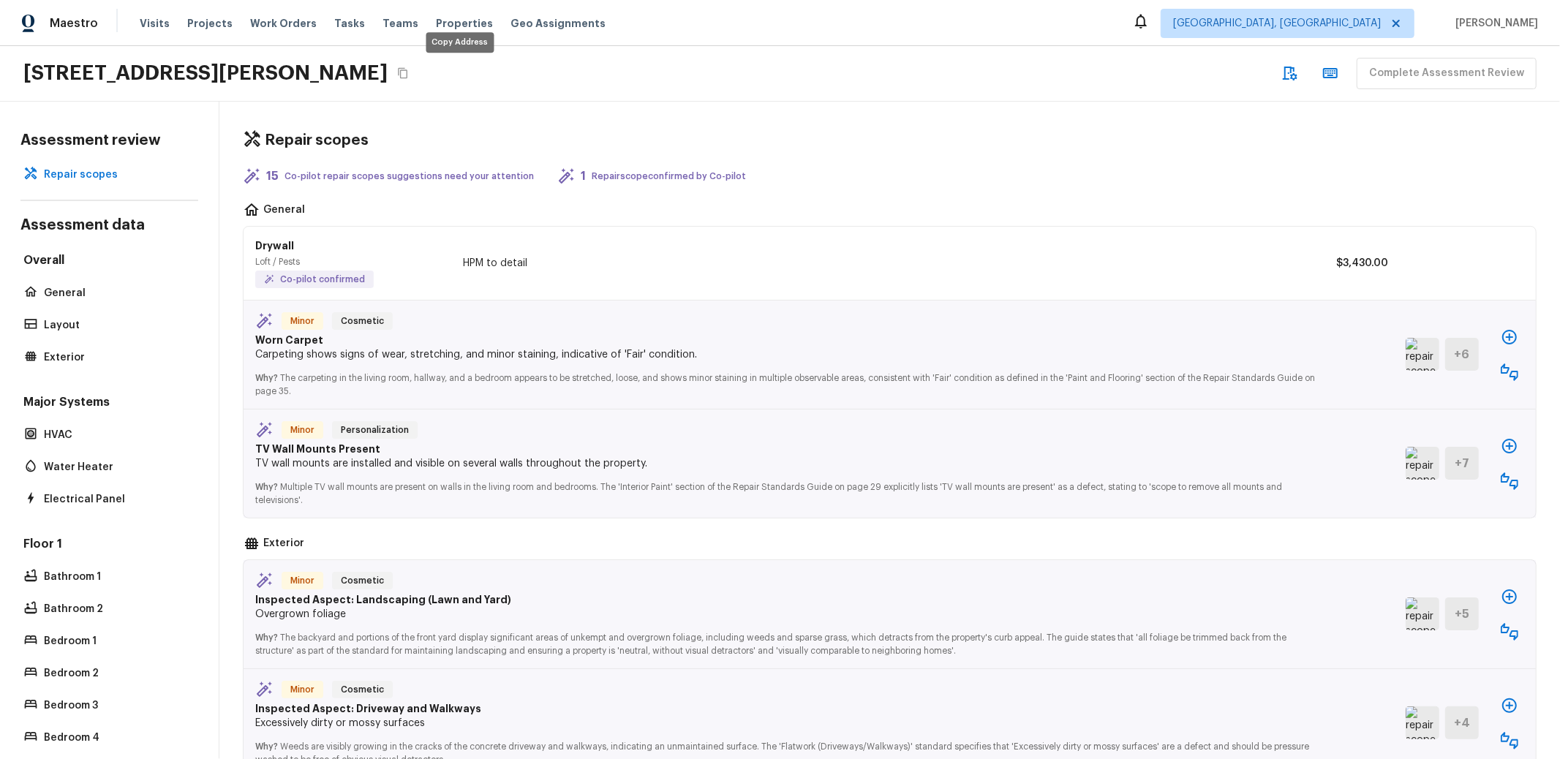
click at [409, 70] on icon "Copy Address" at bounding box center [403, 73] width 12 height 12
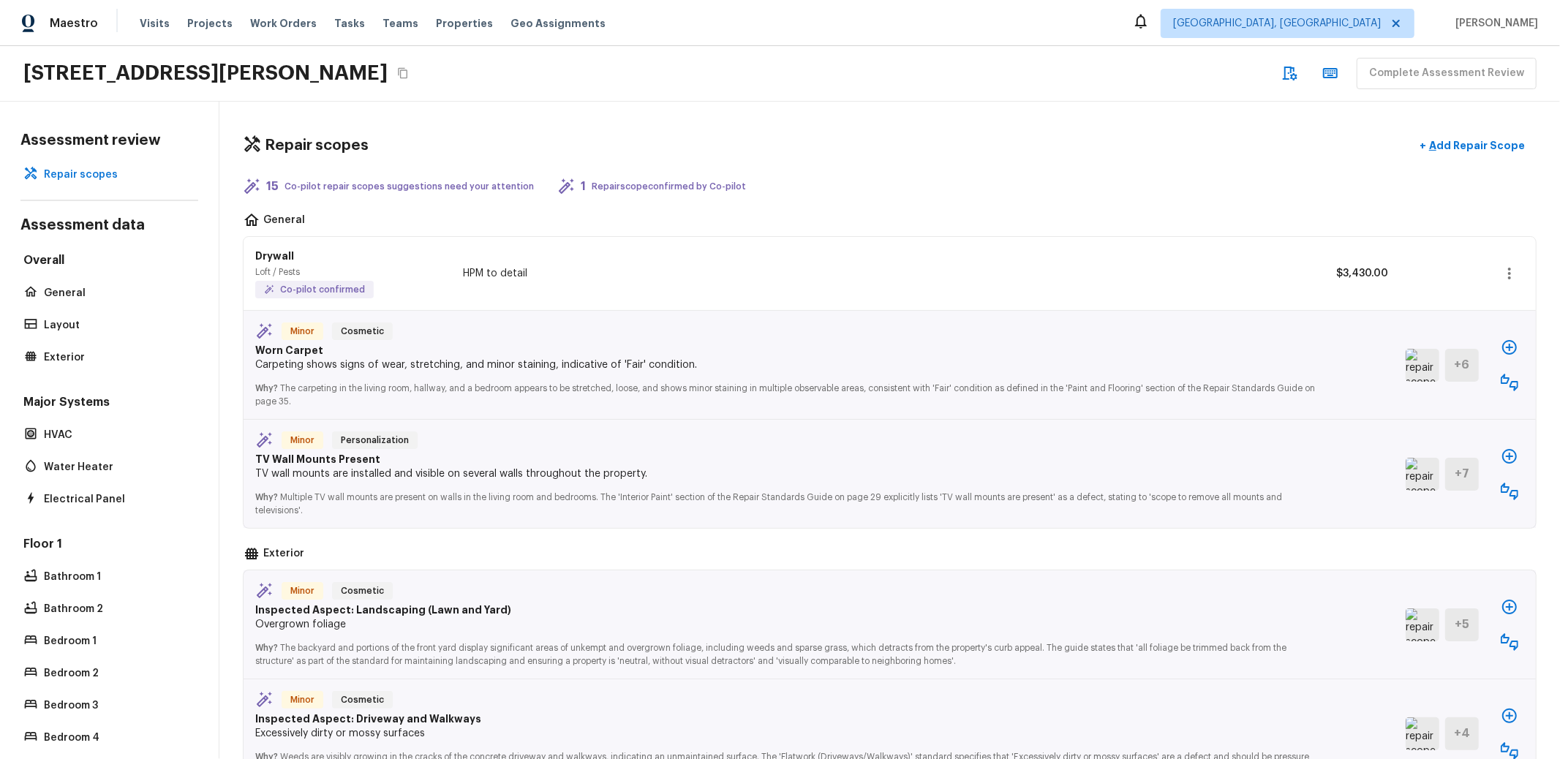
click at [986, 97] on div "[STREET_ADDRESS][PERSON_NAME] Complete Assessment Review" at bounding box center [780, 74] width 1560 height 56
click at [803, 363] on p "Carpeting shows signs of wear, stretching, and minor staining, indicative of 'F…" at bounding box center [789, 365] width 1069 height 15
click at [1246, 358] on p "Carpeting shows signs of wear, stretching, and minor staining, indicative of 'F…" at bounding box center [789, 365] width 1069 height 15
click at [1501, 378] on icon "button" at bounding box center [1510, 383] width 18 height 18
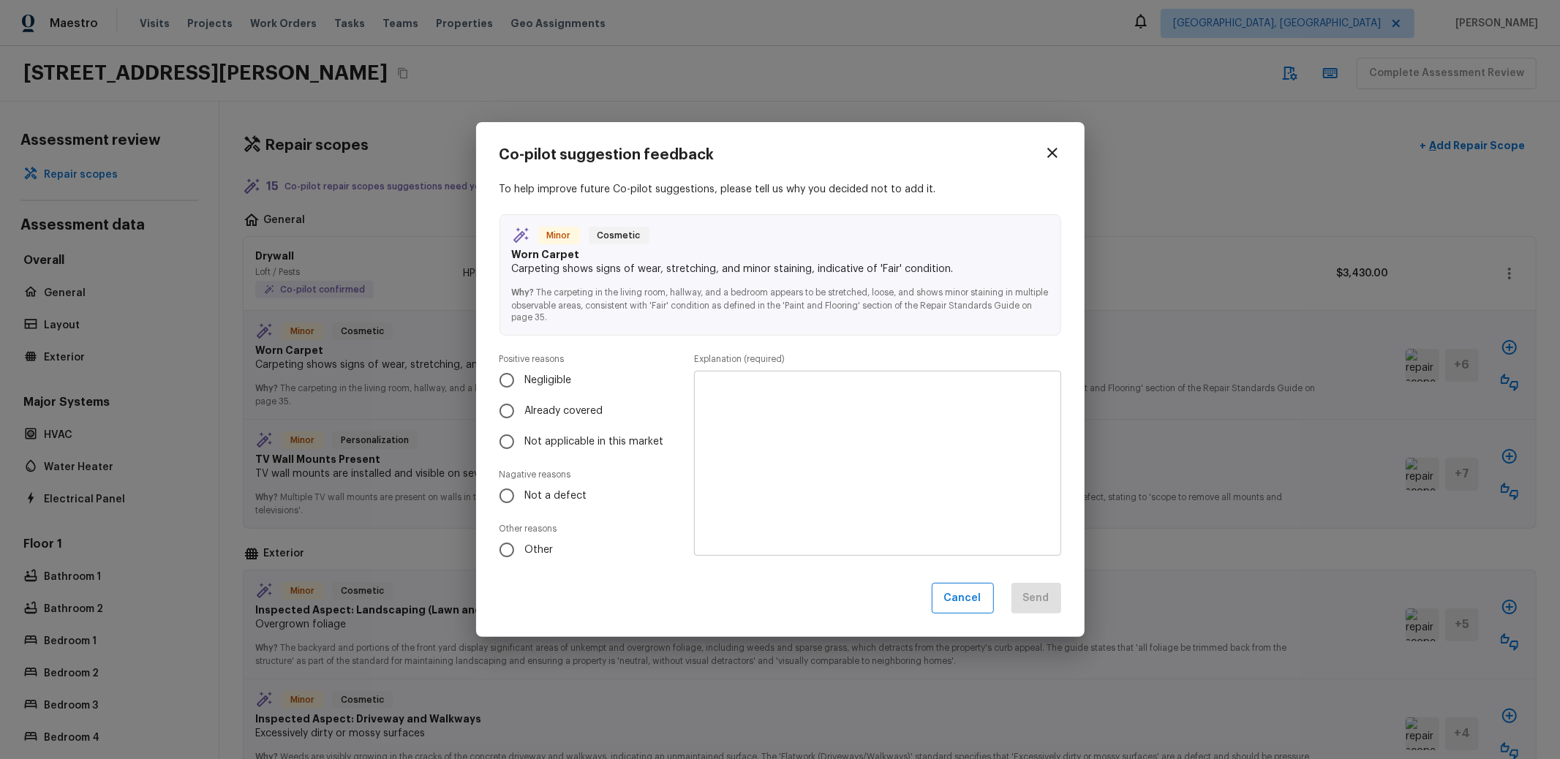
click at [1056, 151] on icon "button" at bounding box center [1053, 153] width 18 height 18
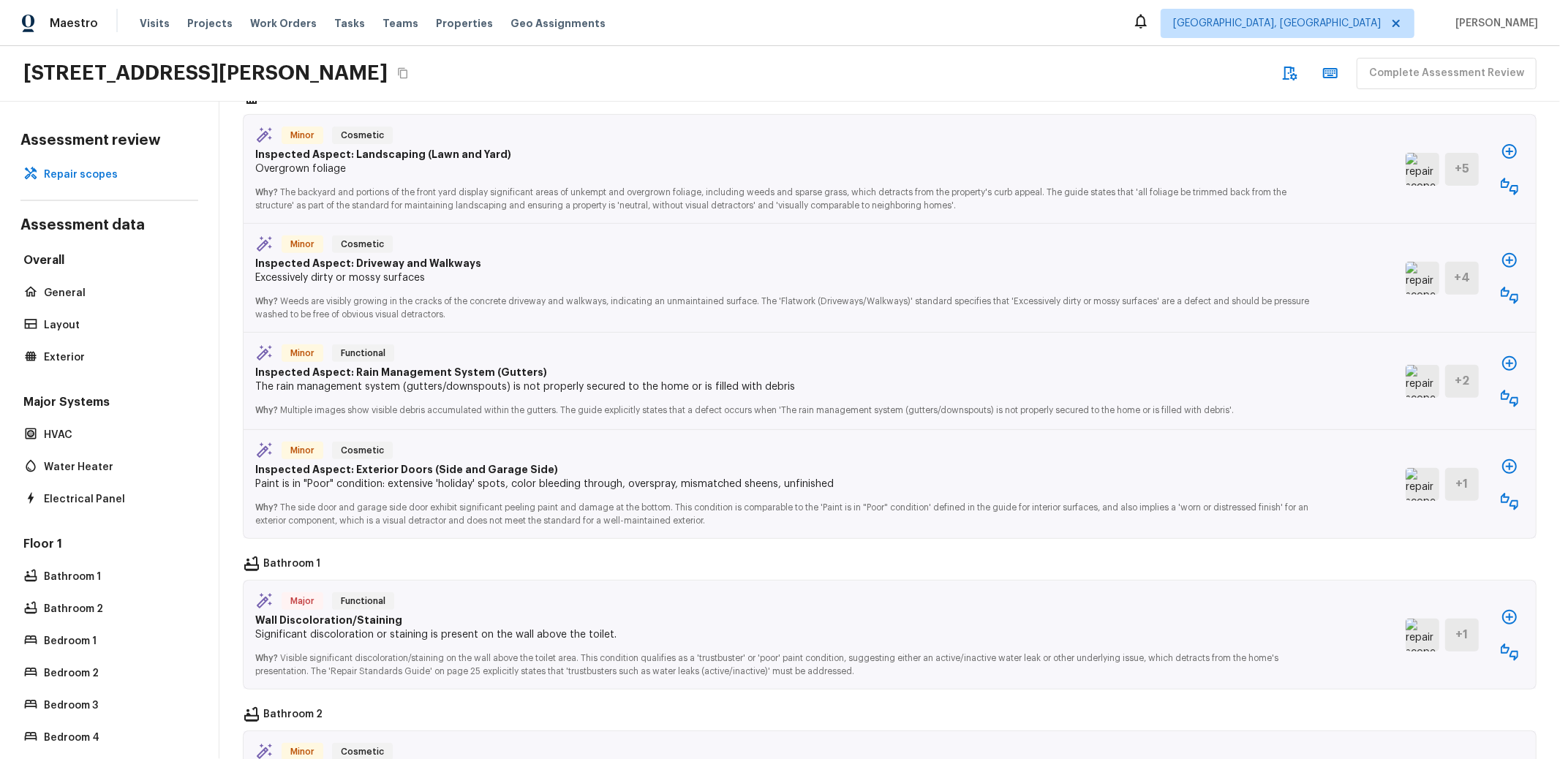
scroll to position [617, 0]
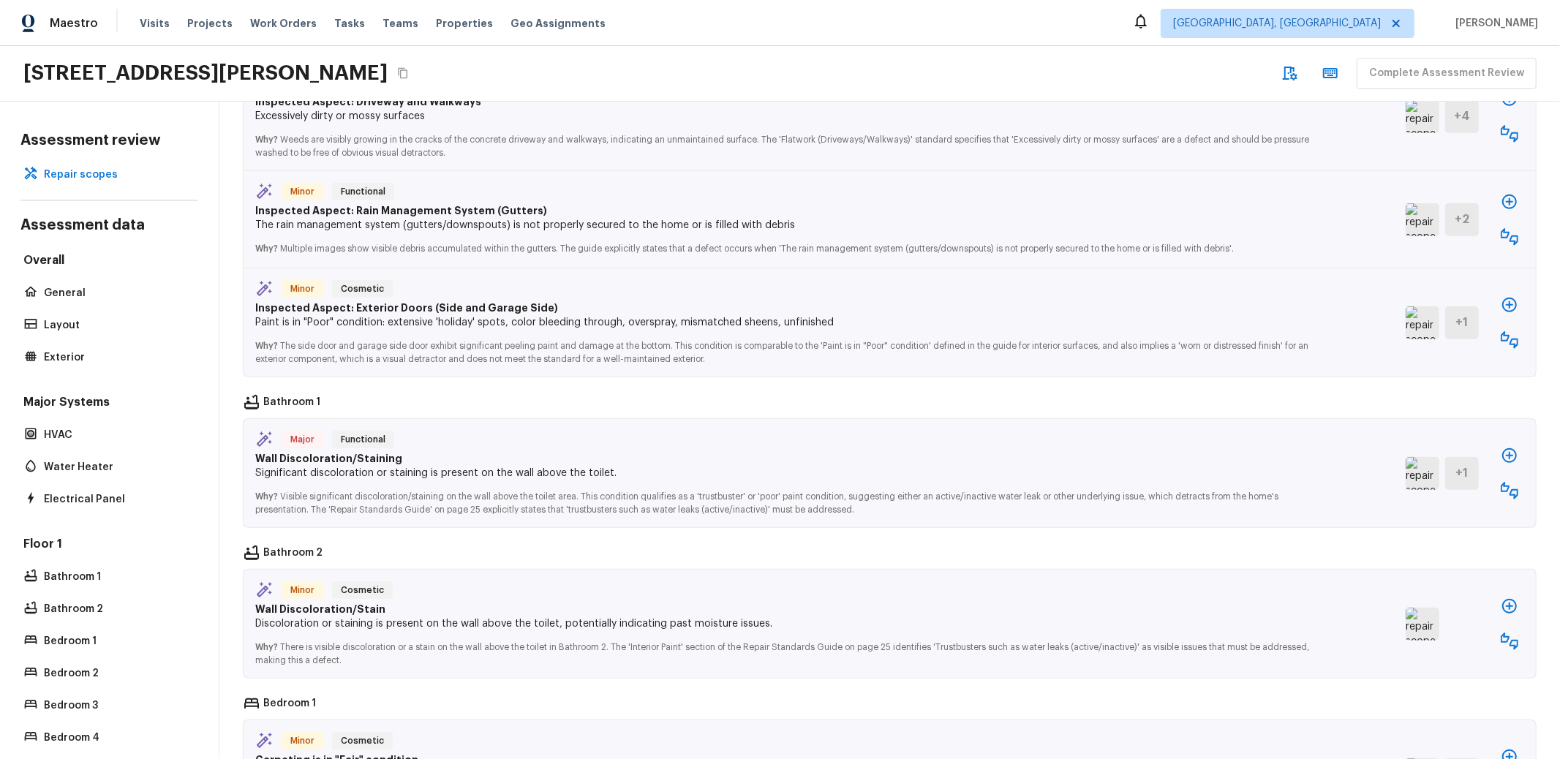
click at [1203, 307] on p "Inspected Aspect: Exterior Doors (Side and Garage Side)" at bounding box center [789, 308] width 1069 height 15
drag, startPoint x: 1311, startPoint y: 305, endPoint x: 1393, endPoint y: 311, distance: 82.1
click at [1311, 305] on div "Minor Cosmetic Inspected Aspect: Exterior Doors (Side and Garage Side) Paint is…" at bounding box center [821, 322] width 1133 height 85
click at [1501, 331] on icon "button" at bounding box center [1510, 340] width 18 height 18
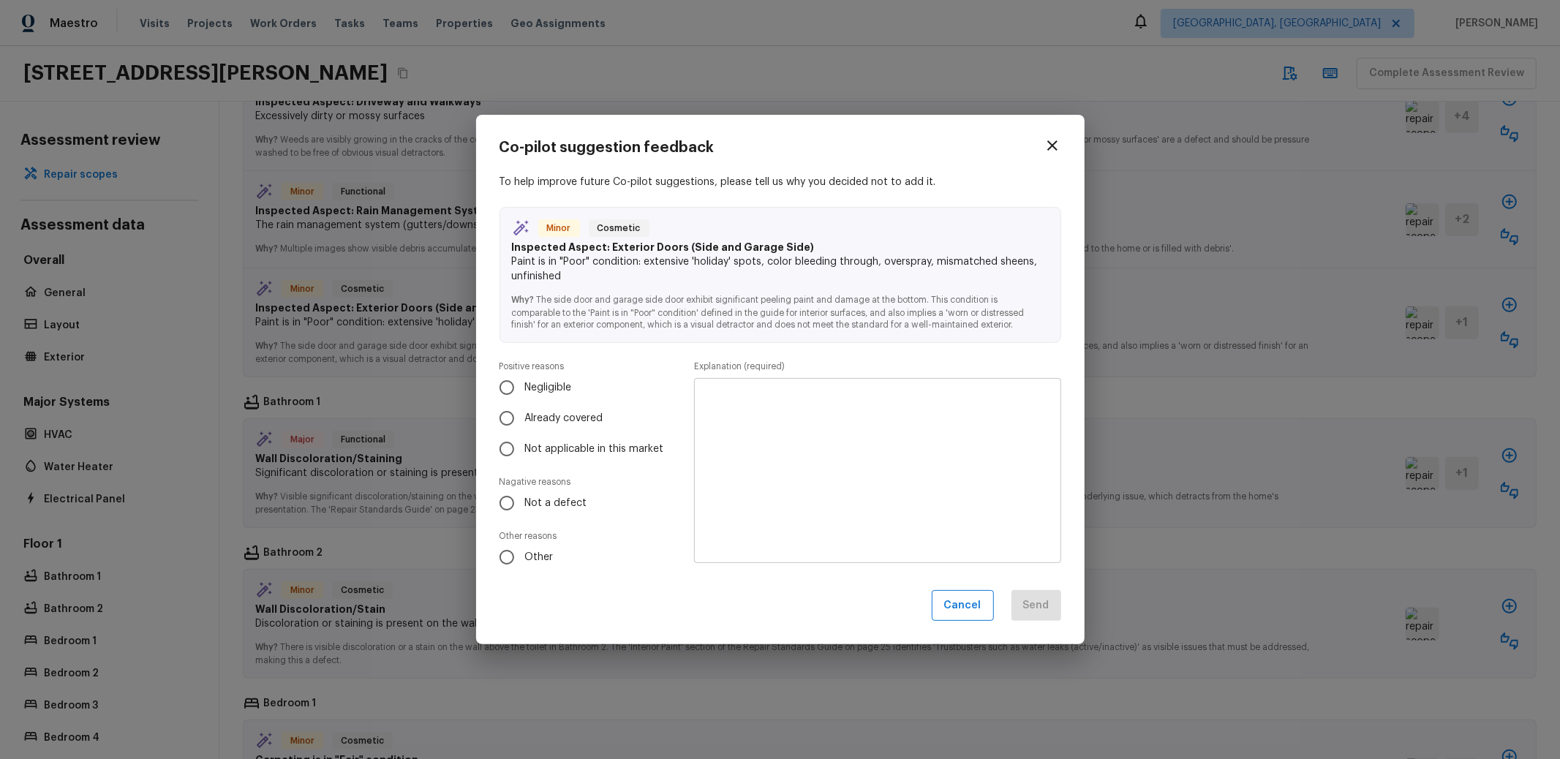
click at [1057, 139] on icon "button" at bounding box center [1053, 146] width 18 height 18
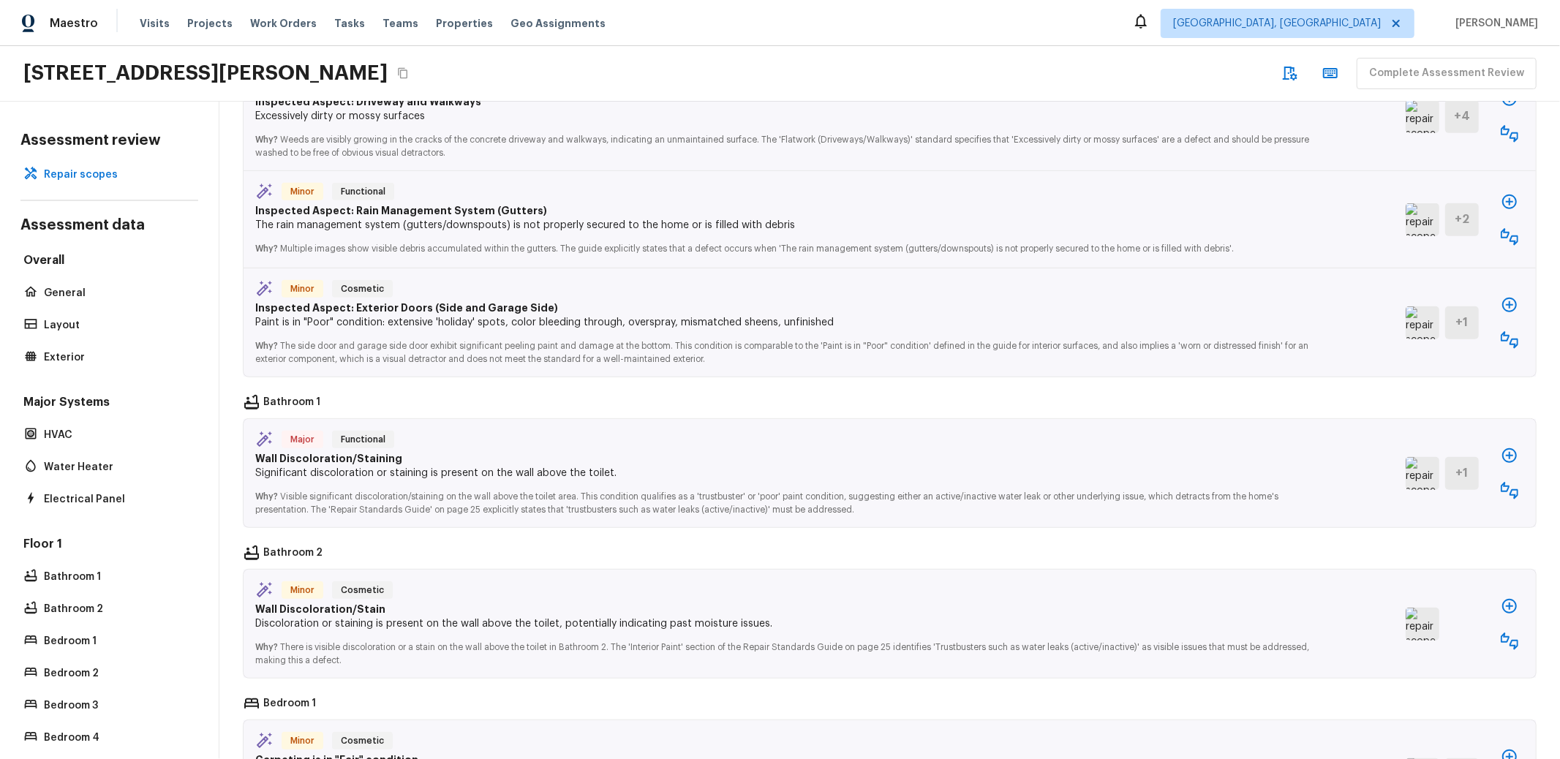
click at [1406, 314] on img at bounding box center [1423, 322] width 34 height 33
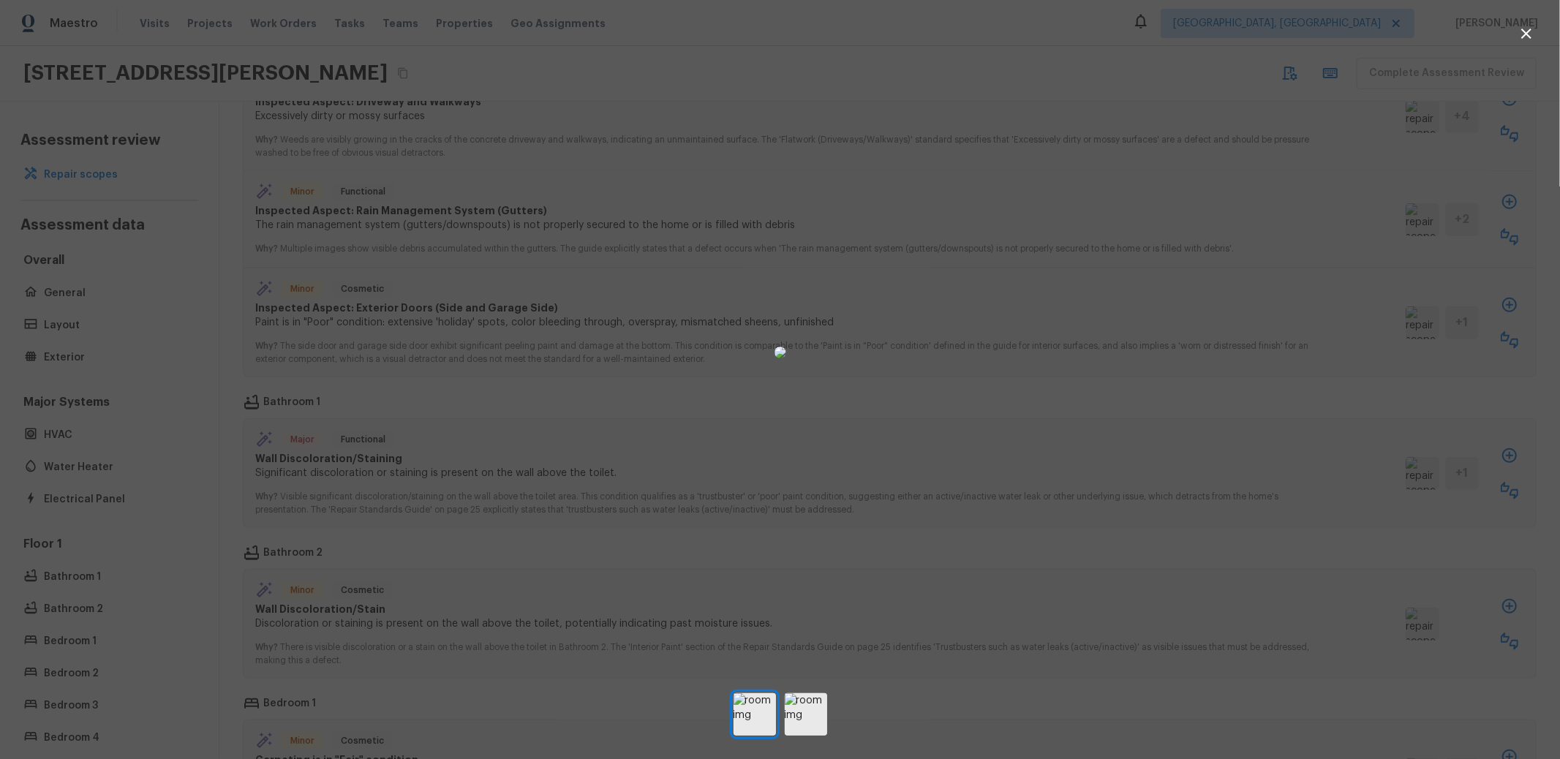
click at [1130, 123] on div at bounding box center [780, 352] width 1560 height 658
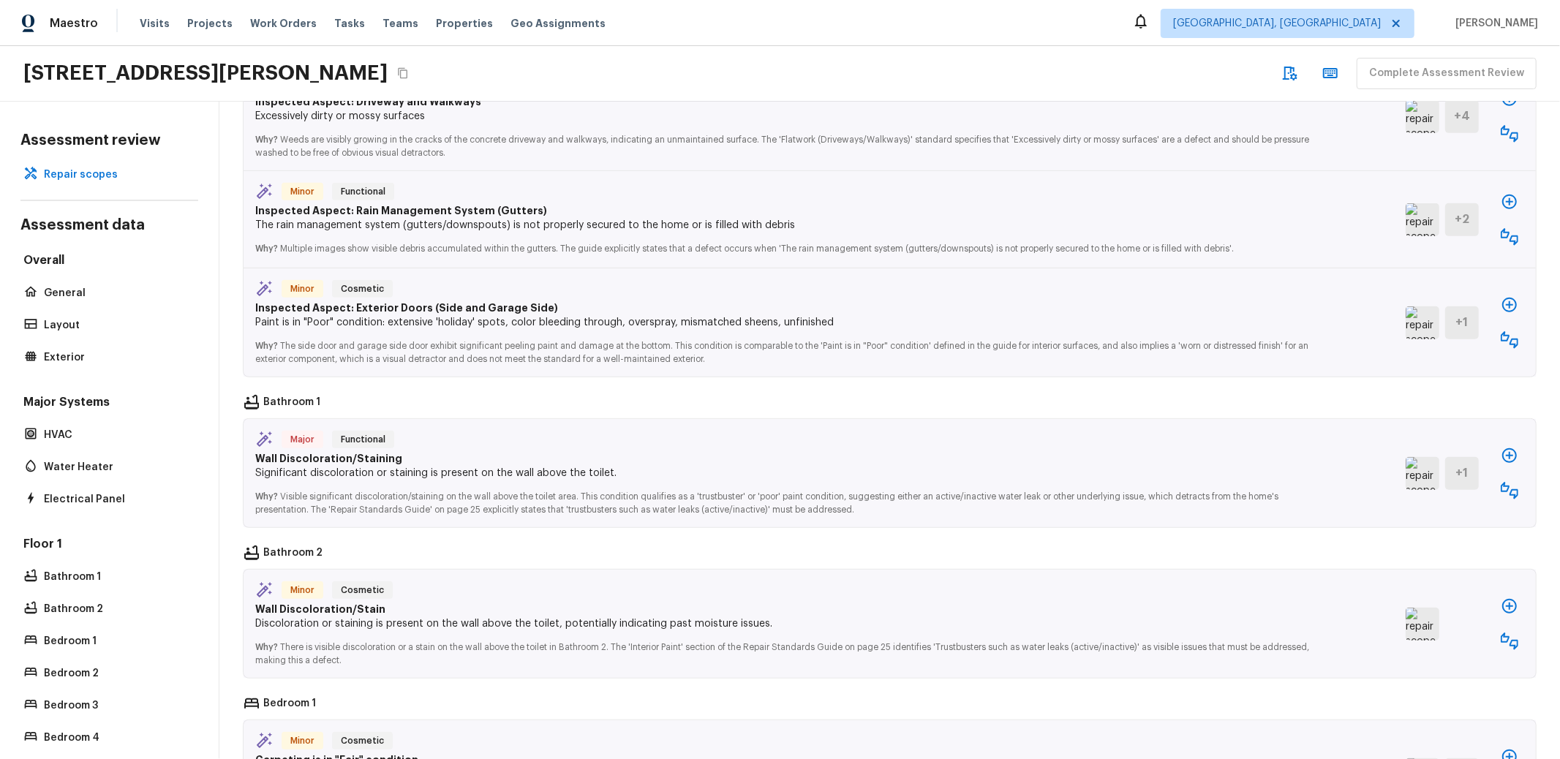
click at [1224, 330] on p "Why? The side door and garage side door exhibit significant peeling paint and d…" at bounding box center [789, 347] width 1069 height 35
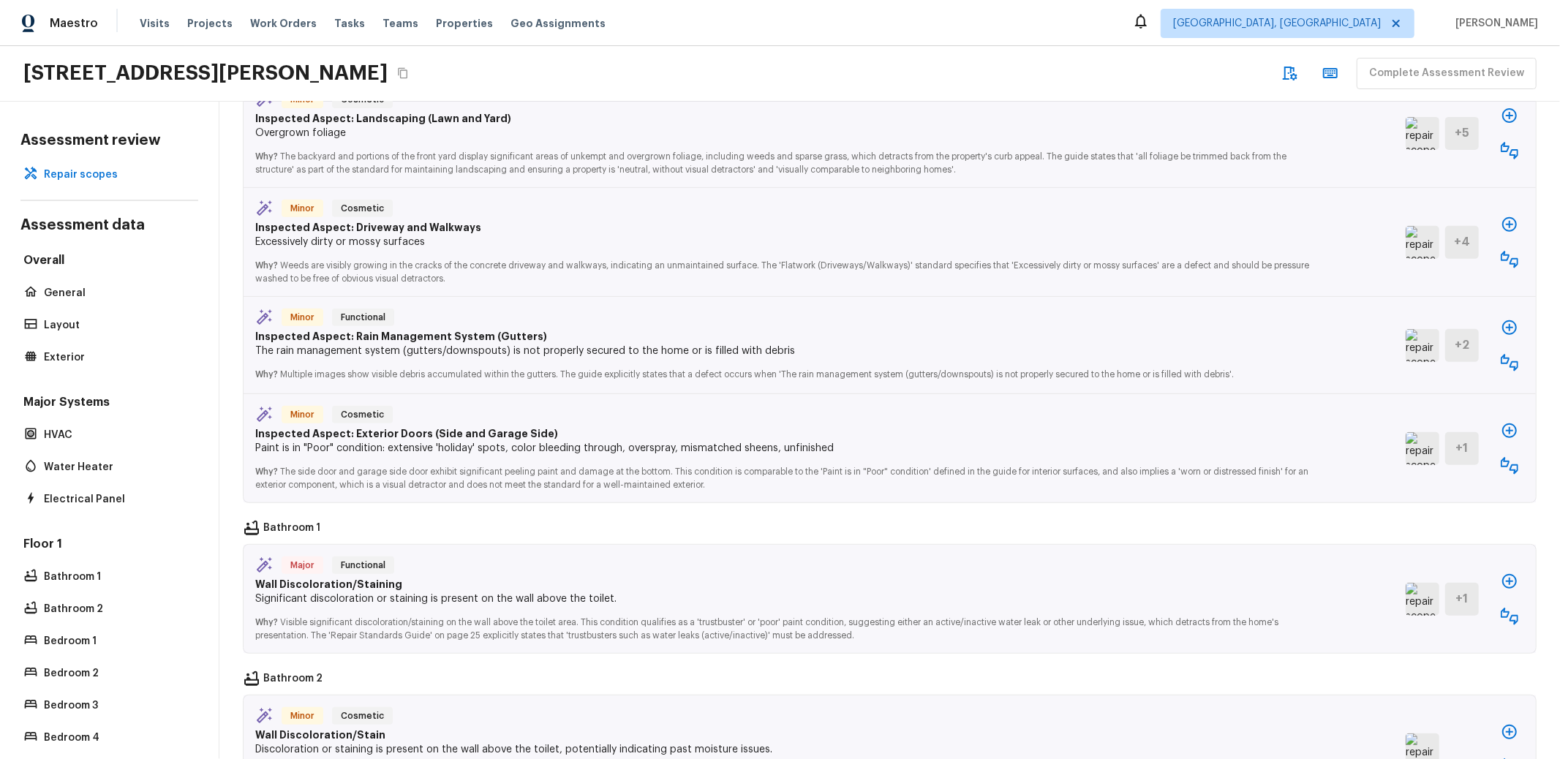
scroll to position [326, 0]
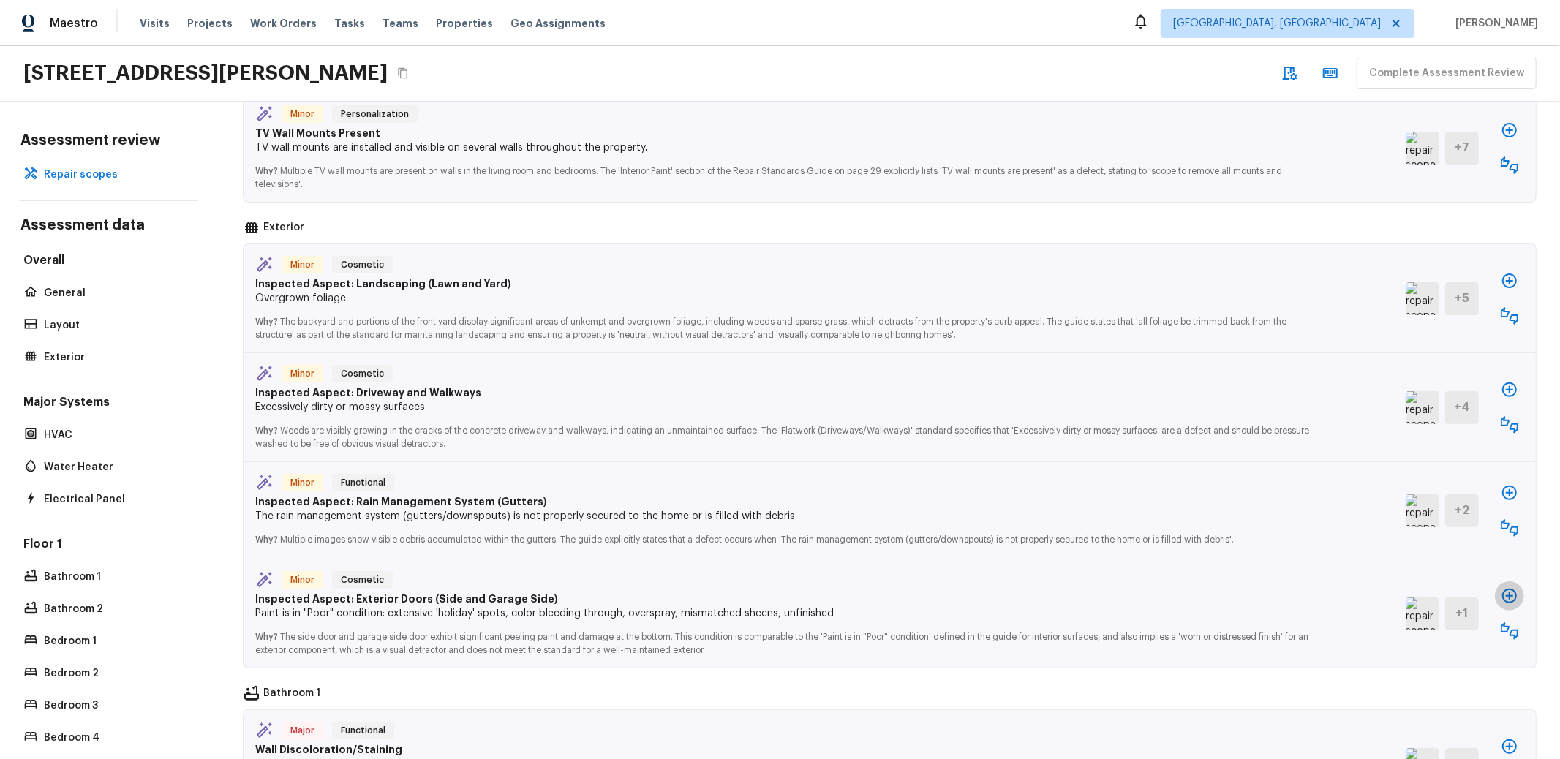
click at [1502, 589] on icon "button" at bounding box center [1509, 596] width 15 height 15
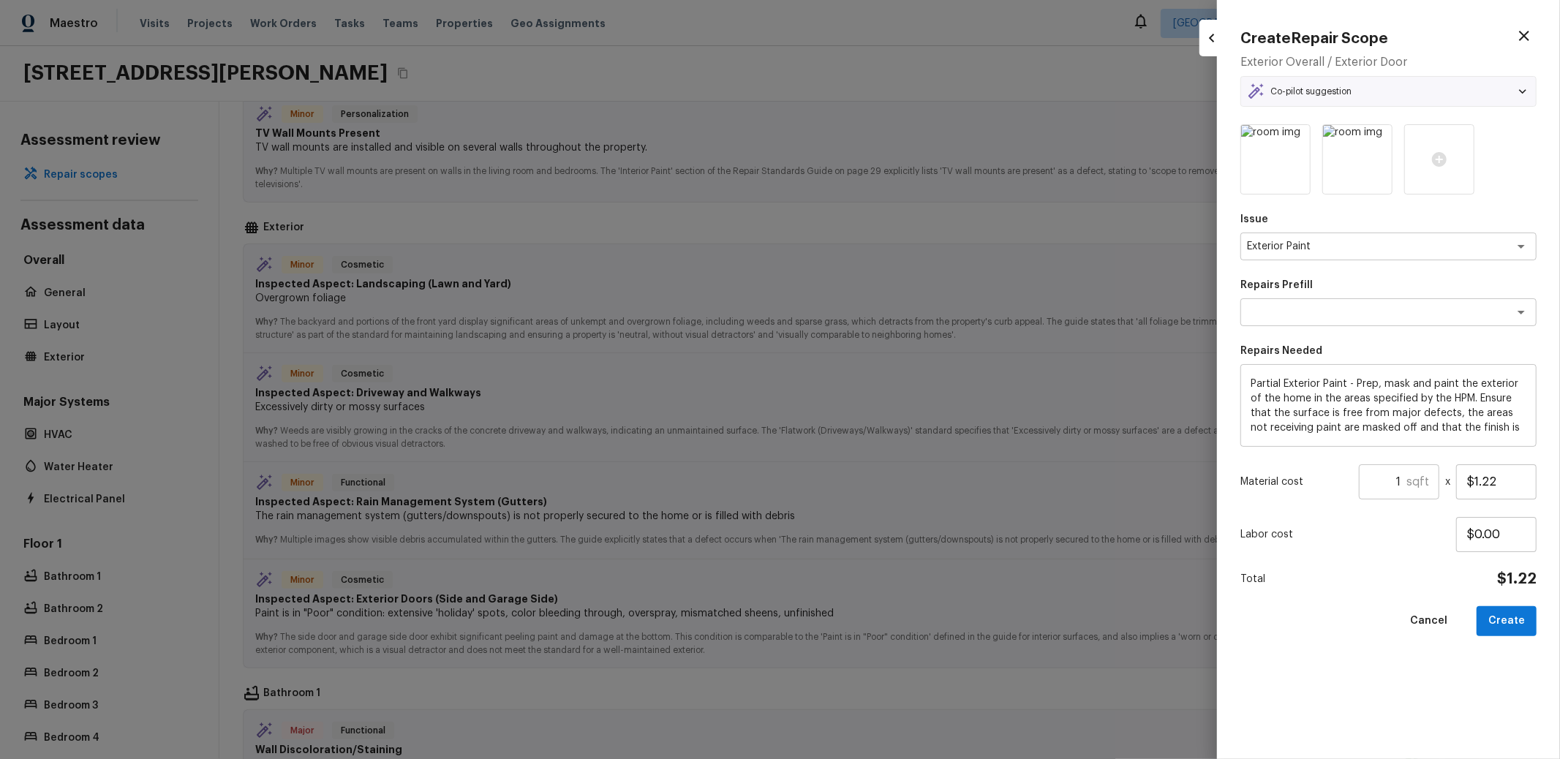
type textarea "Partial Exterior Paint LABOR ONLY"
click at [1104, 317] on div at bounding box center [780, 379] width 1560 height 759
type input "$0.00"
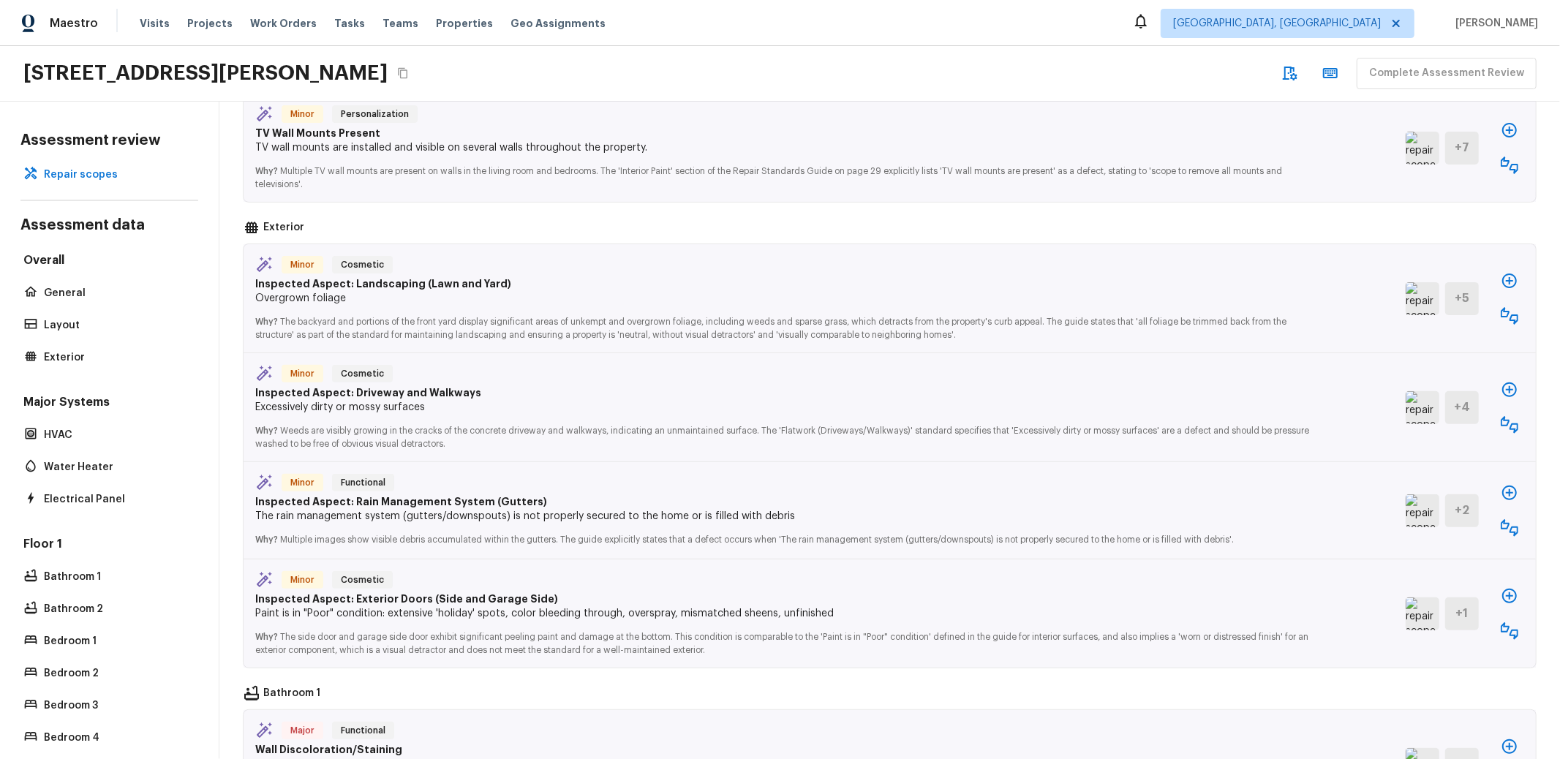
click at [1406, 513] on img at bounding box center [1423, 510] width 34 height 33
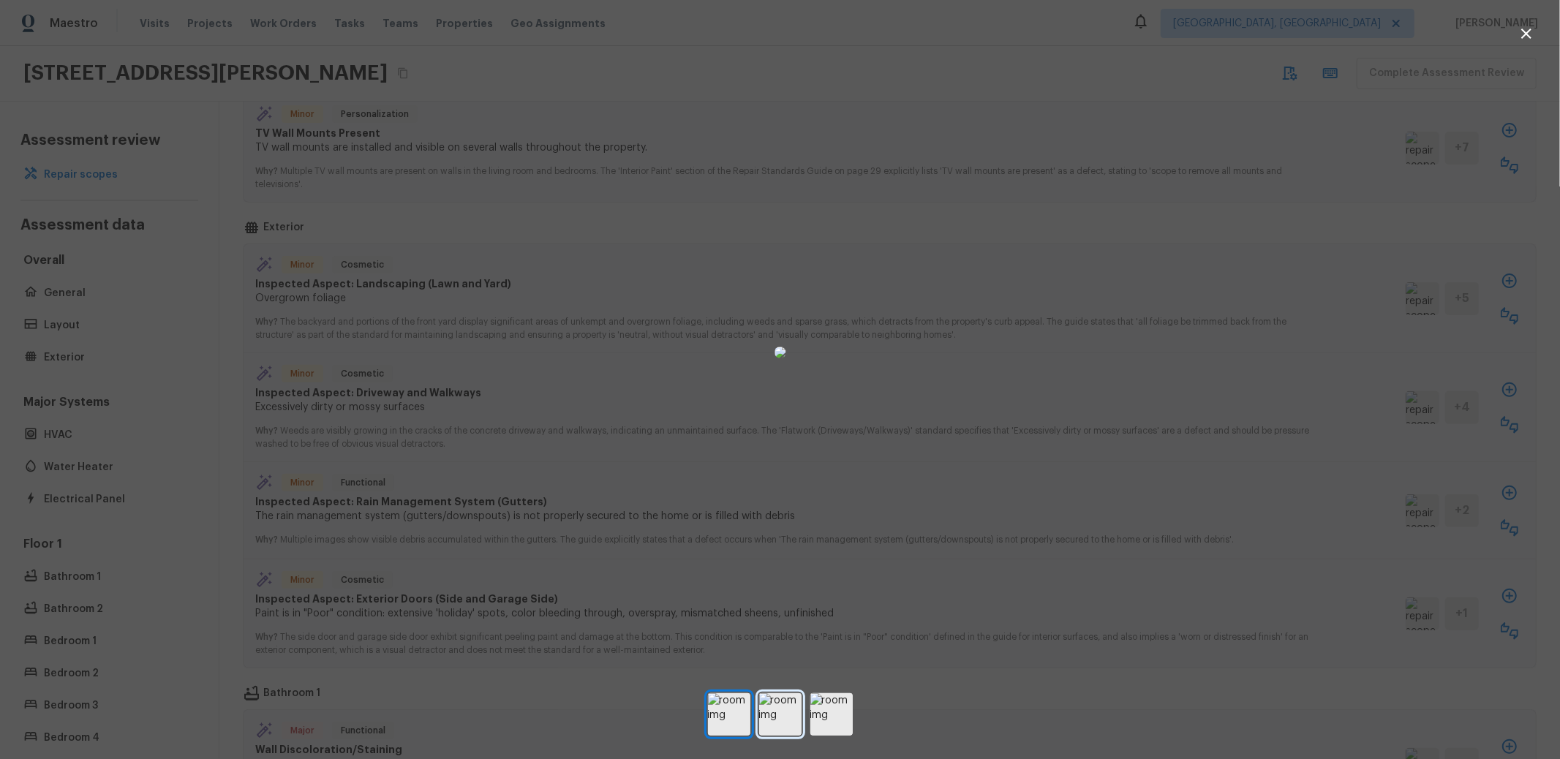
click at [788, 721] on img at bounding box center [780, 714] width 42 height 42
click at [836, 721] on img at bounding box center [831, 714] width 42 height 42
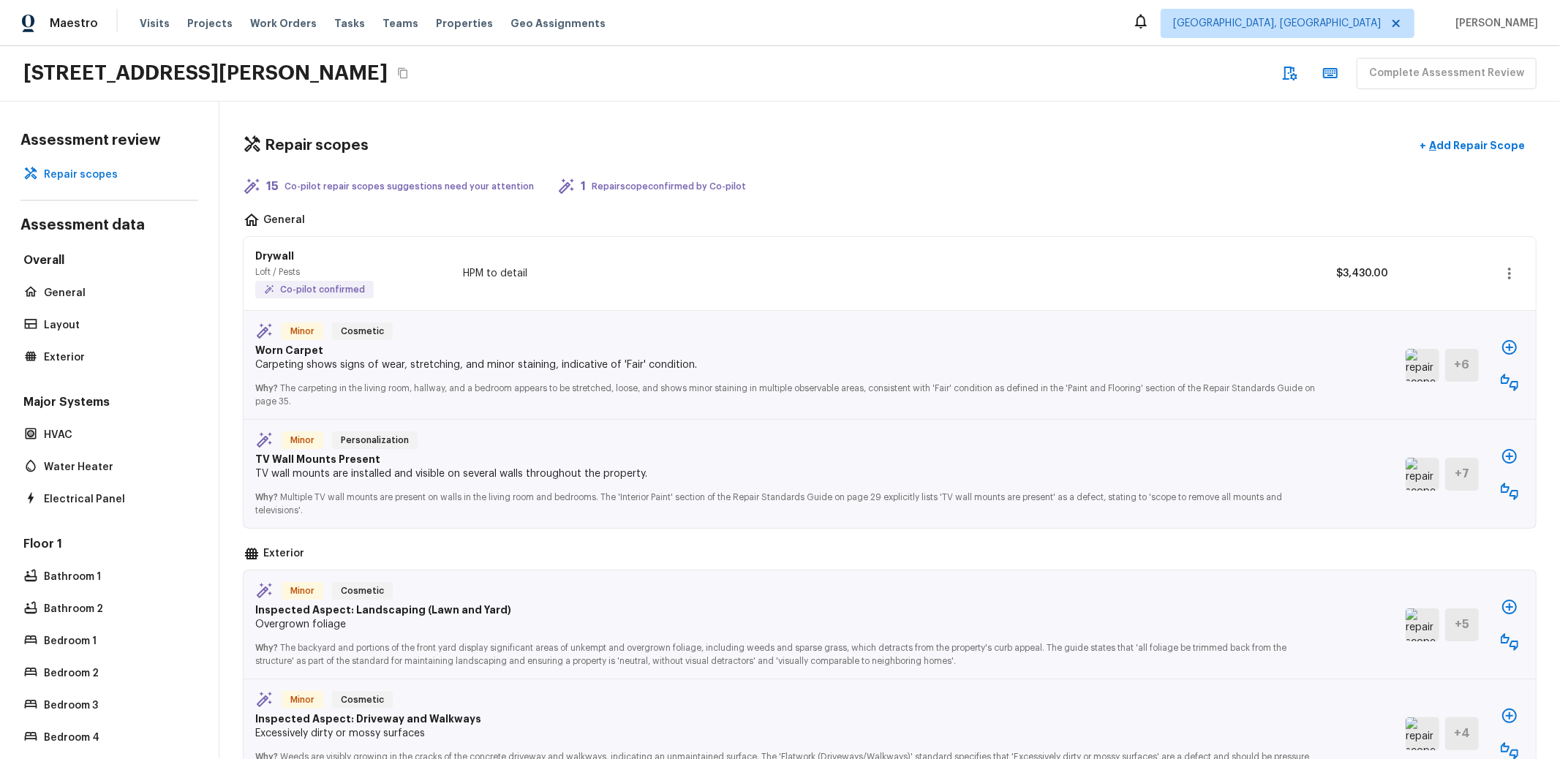
click at [1491, 60] on div "Complete Assessment Review" at bounding box center [1406, 73] width 262 height 31
click at [1485, 67] on div "Complete Assessment Review" at bounding box center [1406, 73] width 262 height 31
click at [1079, 77] on div "3227 W Lantana Dr, Beverly Hills, FL 34465 Complete Assessment Review" at bounding box center [780, 74] width 1560 height 56
click at [849, 198] on div "Repair scopes + Add Repair Scope 15 Co-pilot repair scopes suggestions need you…" at bounding box center [889, 431] width 1341 height 658
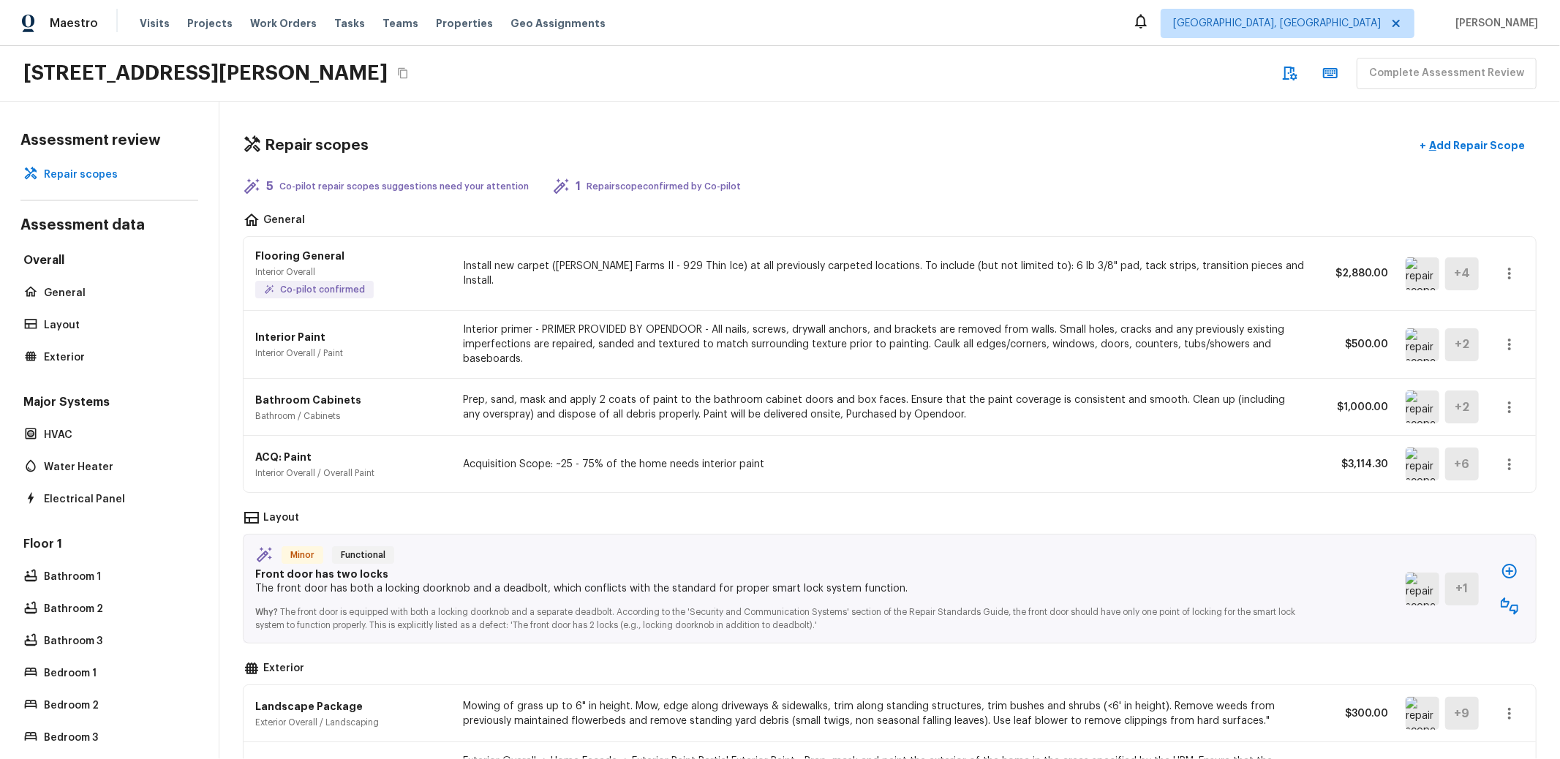
click at [572, 61] on div "[STREET_ADDRESS][PERSON_NAME] Complete Assessment Review" at bounding box center [780, 74] width 1560 height 56
click at [1055, 74] on div "[STREET_ADDRESS][PERSON_NAME] Complete Assessment Review" at bounding box center [780, 74] width 1560 height 56
click at [718, 67] on div "[STREET_ADDRESS][PERSON_NAME] Complete Assessment Review" at bounding box center [780, 74] width 1560 height 56
click at [874, 67] on div "[STREET_ADDRESS][PERSON_NAME] Complete Assessment Review" at bounding box center [780, 74] width 1560 height 56
click at [405, 71] on icon "Copy Address" at bounding box center [403, 73] width 12 height 12
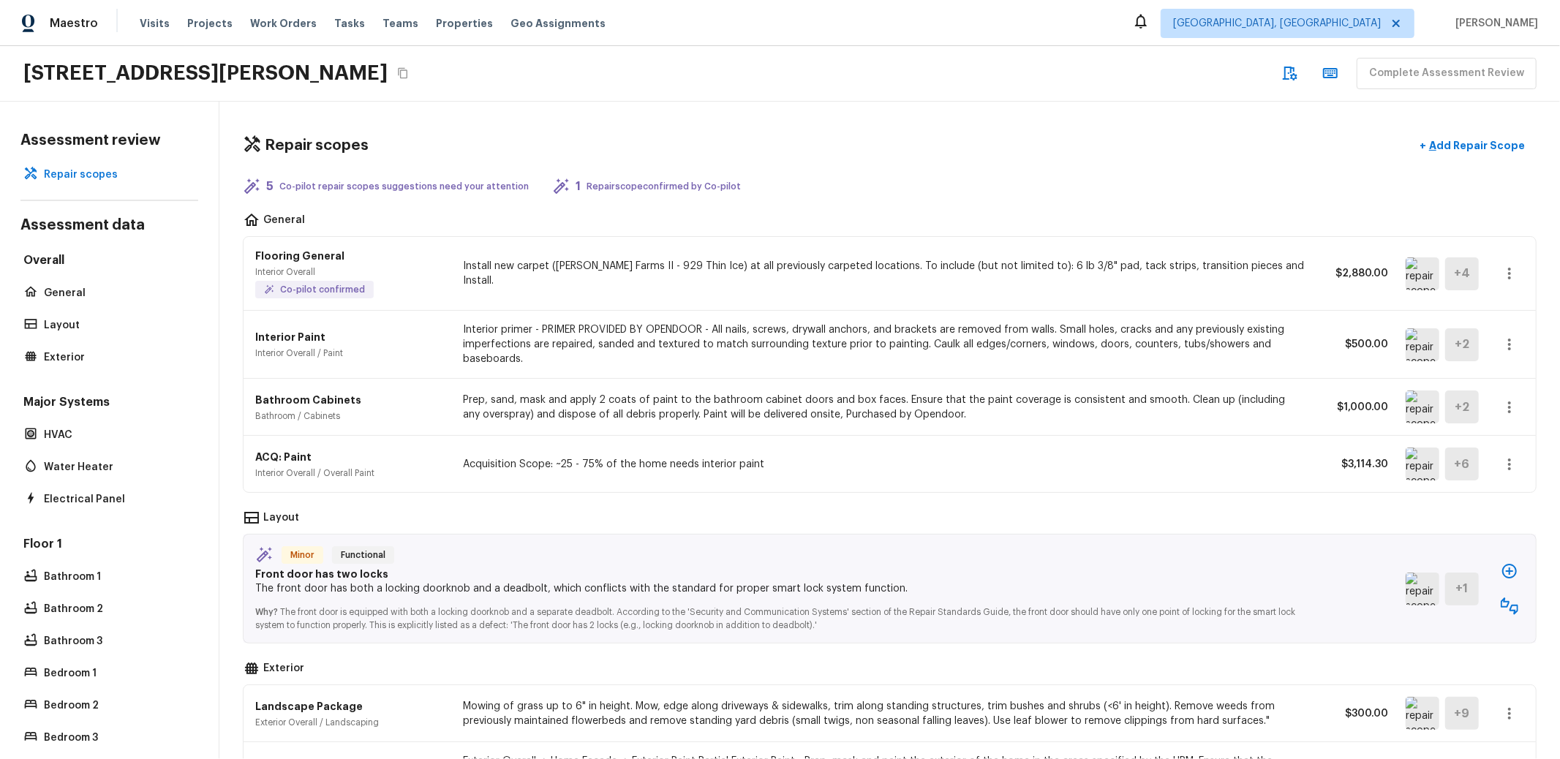
click at [916, 144] on div "Repair scopes + Add Repair Scope" at bounding box center [890, 146] width 1294 height 30
click at [595, 71] on div "31846 Victoria Pl, Menifee, CA 92584 Complete Assessment Review" at bounding box center [780, 74] width 1560 height 56
click at [633, 83] on div "31846 Victoria Pl, Menifee, CA 92584 Complete Assessment Review" at bounding box center [780, 74] width 1560 height 56
